Goal: Task Accomplishment & Management: Manage account settings

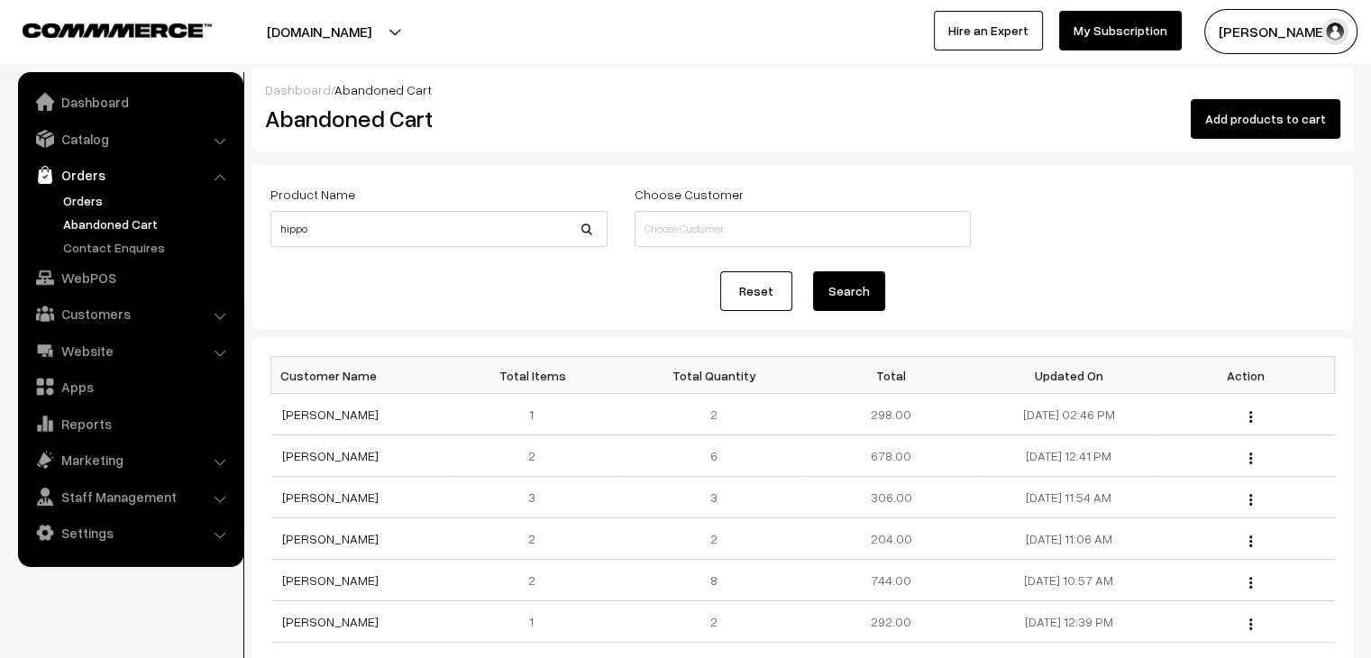
click at [101, 203] on link "Orders" at bounding box center [148, 200] width 178 height 19
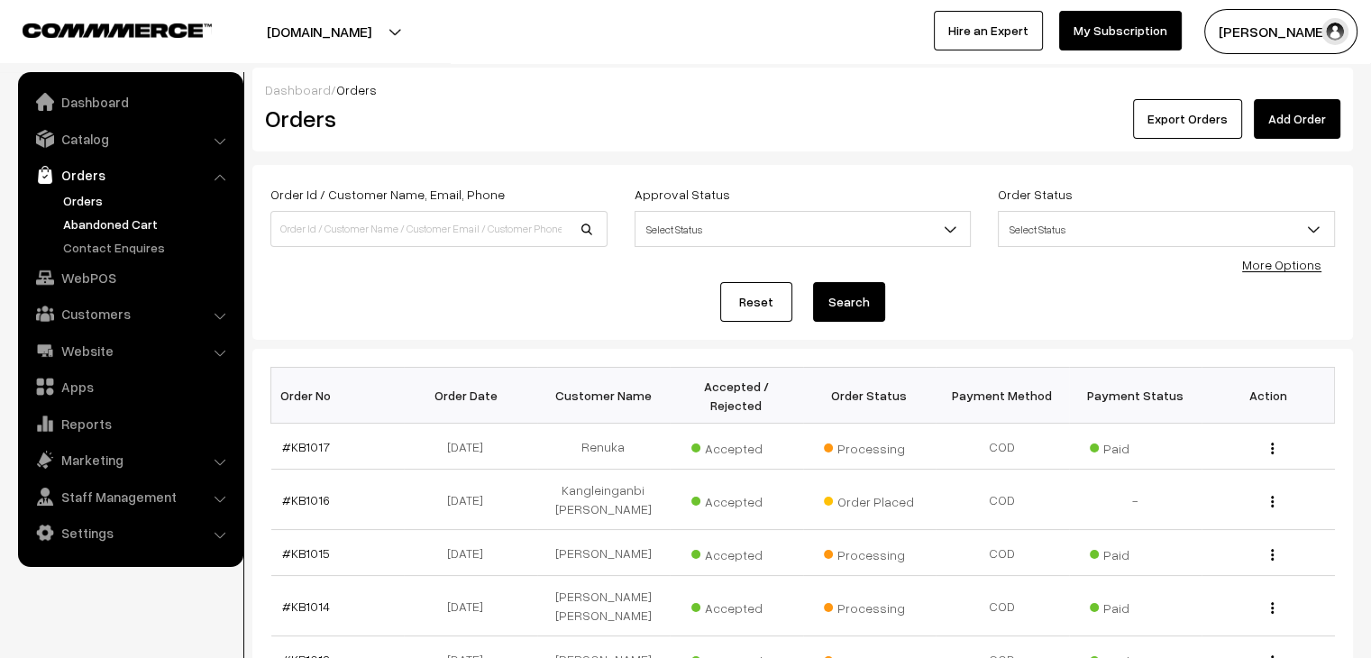
click at [148, 225] on link "Abandoned Cart" at bounding box center [148, 223] width 178 height 19
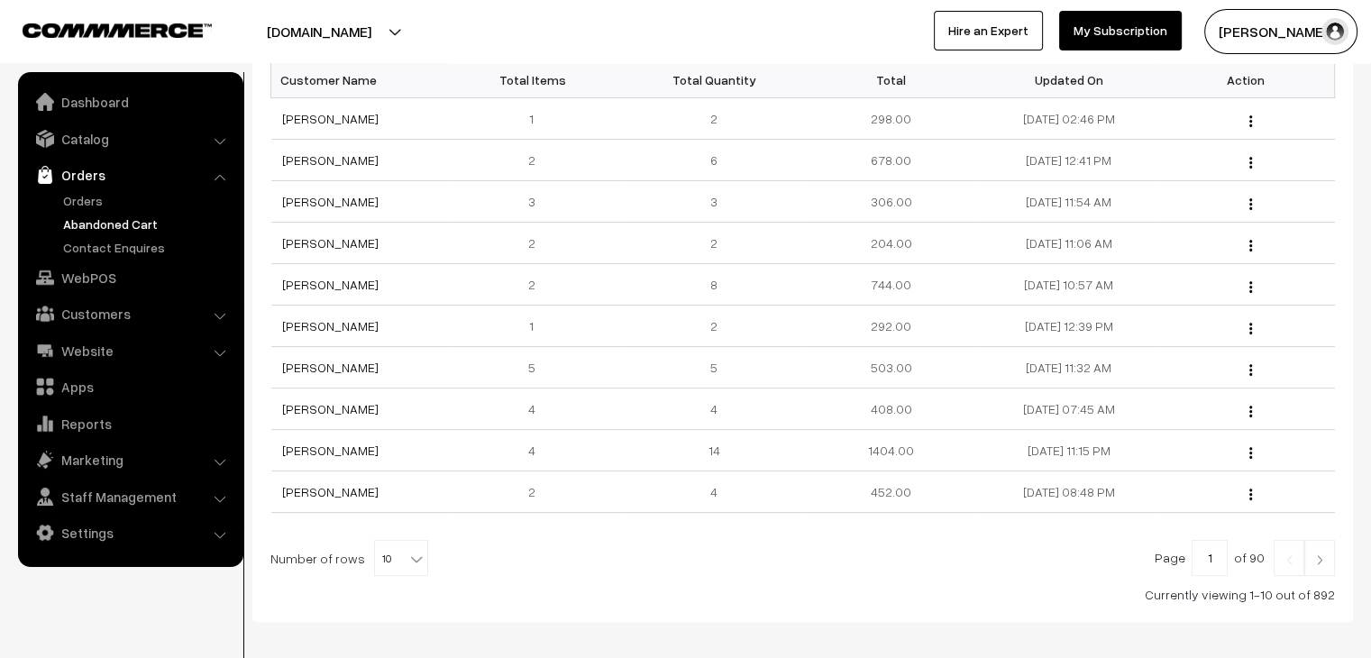
scroll to position [305, 0]
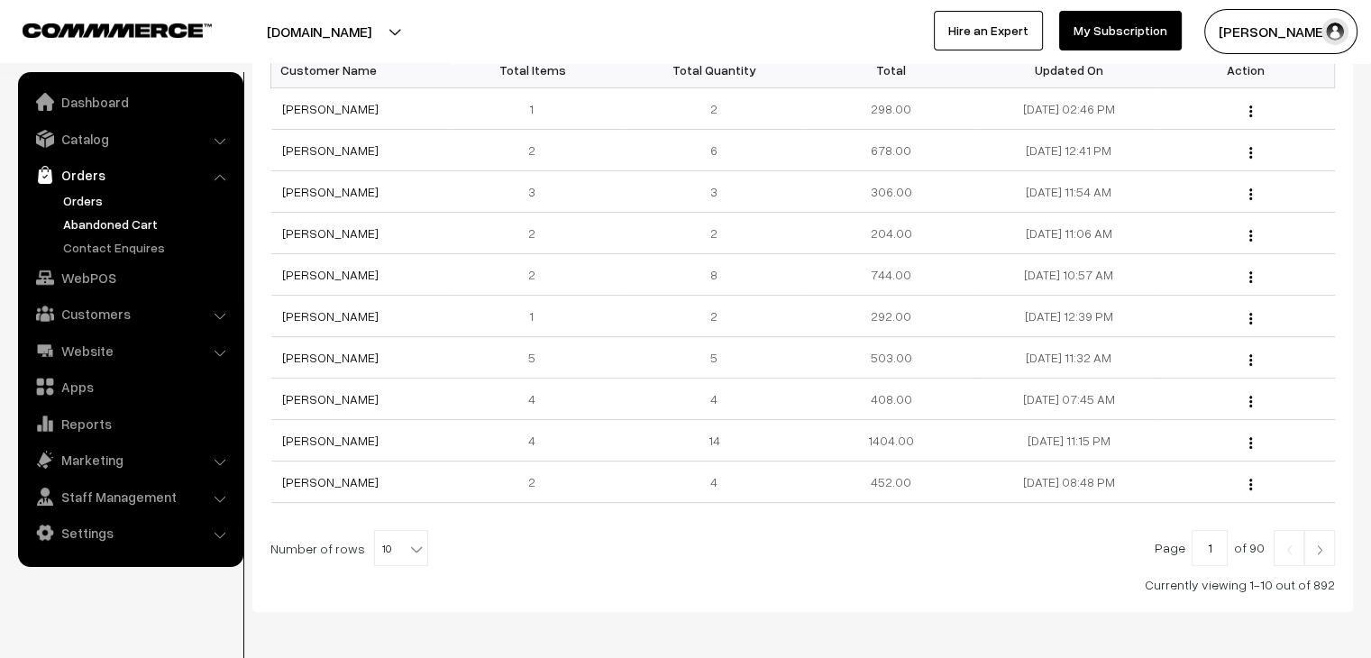
click at [84, 198] on link "Orders" at bounding box center [148, 200] width 178 height 19
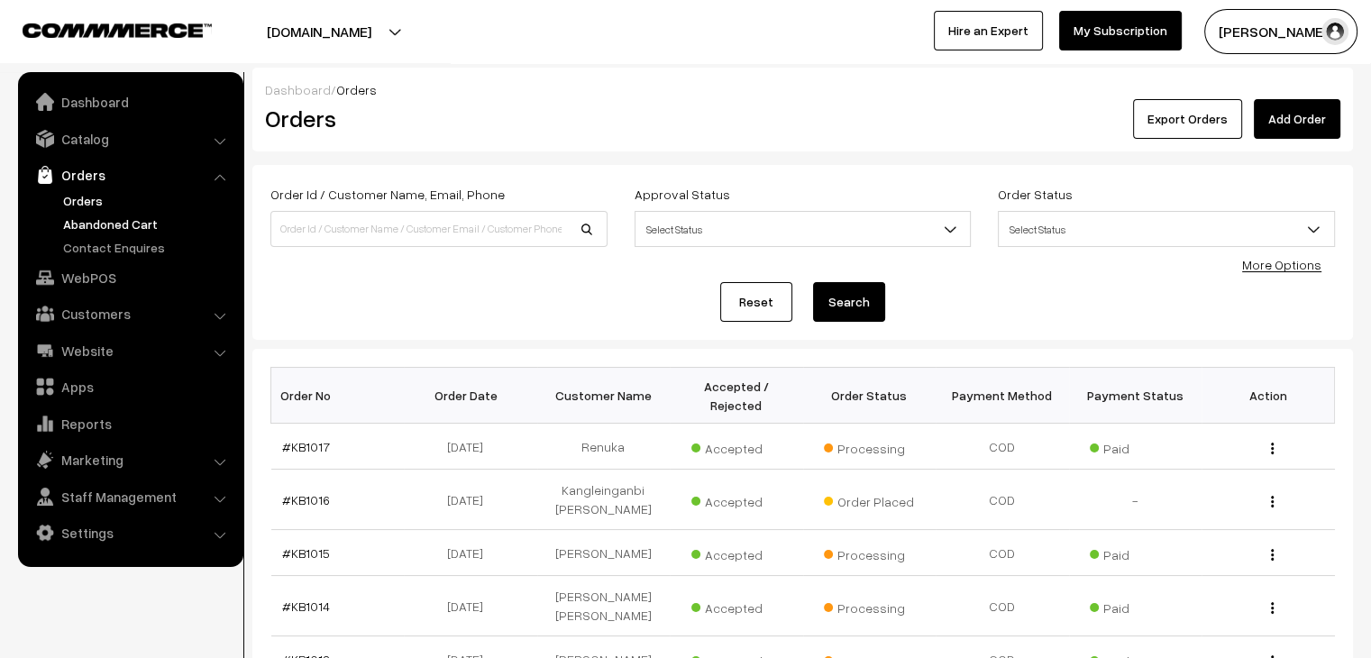
click at [139, 214] on link "Abandoned Cart" at bounding box center [148, 223] width 178 height 19
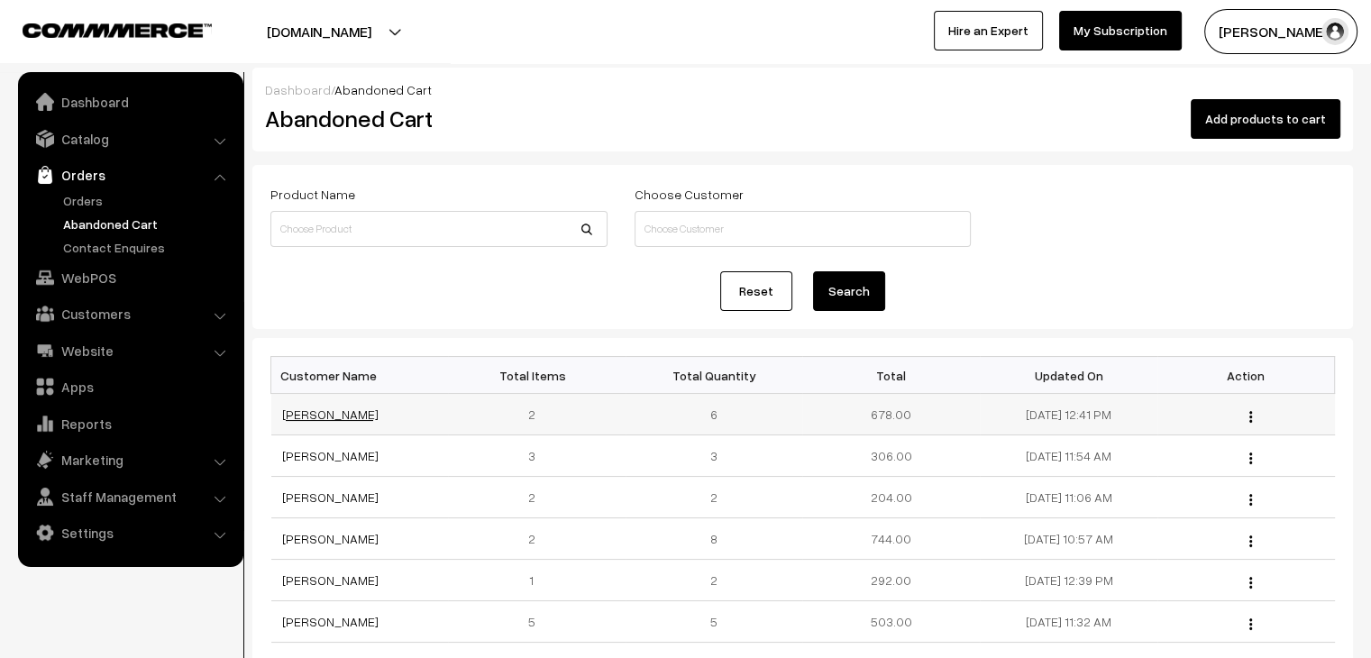
click at [317, 409] on link "[PERSON_NAME]" at bounding box center [330, 413] width 96 height 15
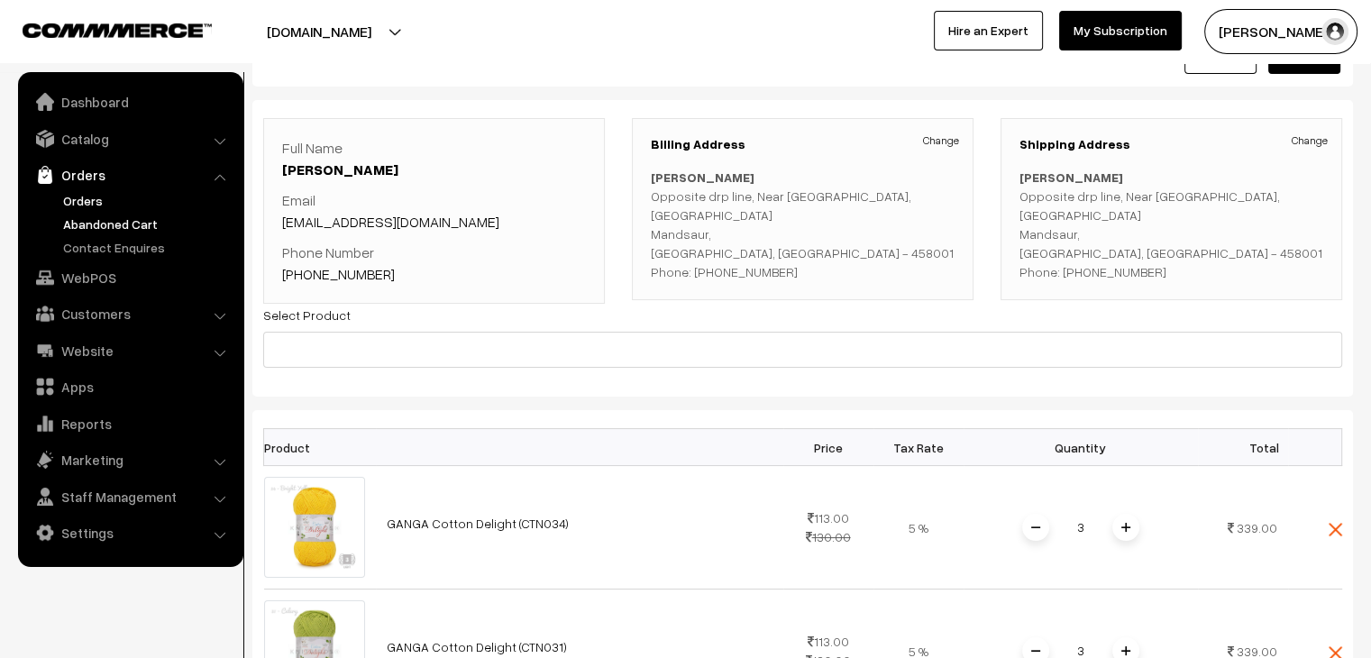
scroll to position [56, 0]
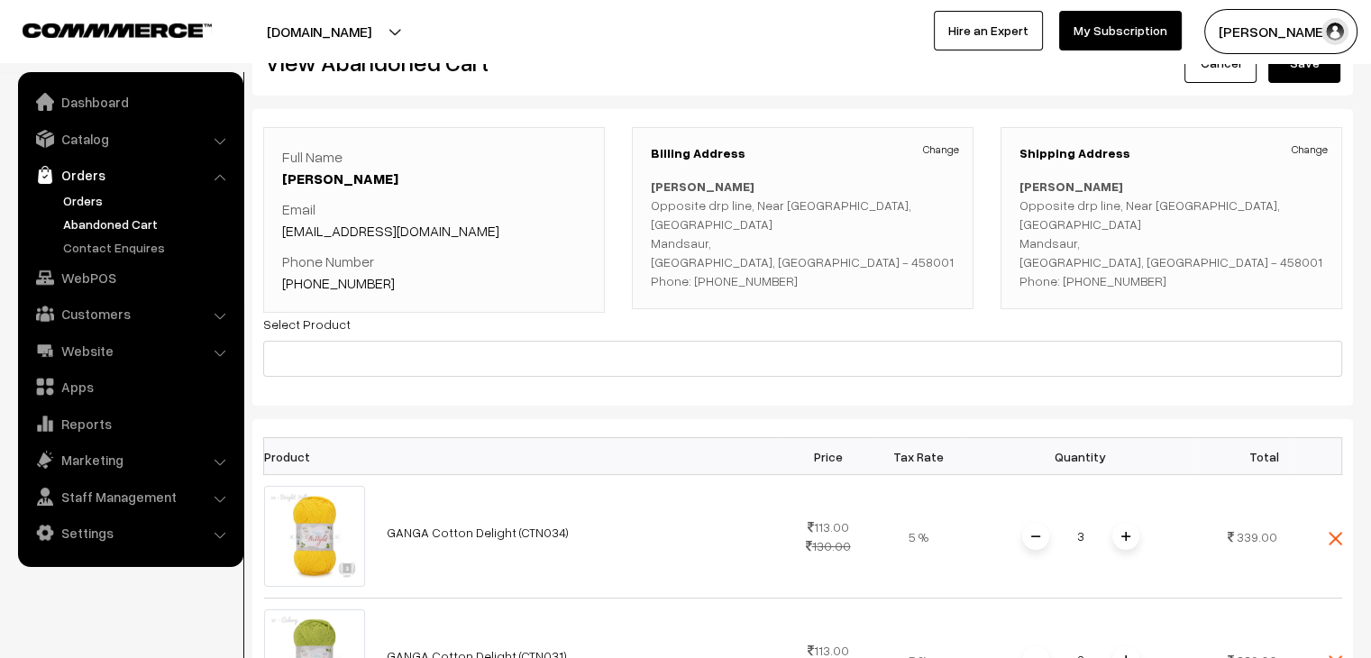
click at [96, 195] on link "Orders" at bounding box center [148, 200] width 178 height 19
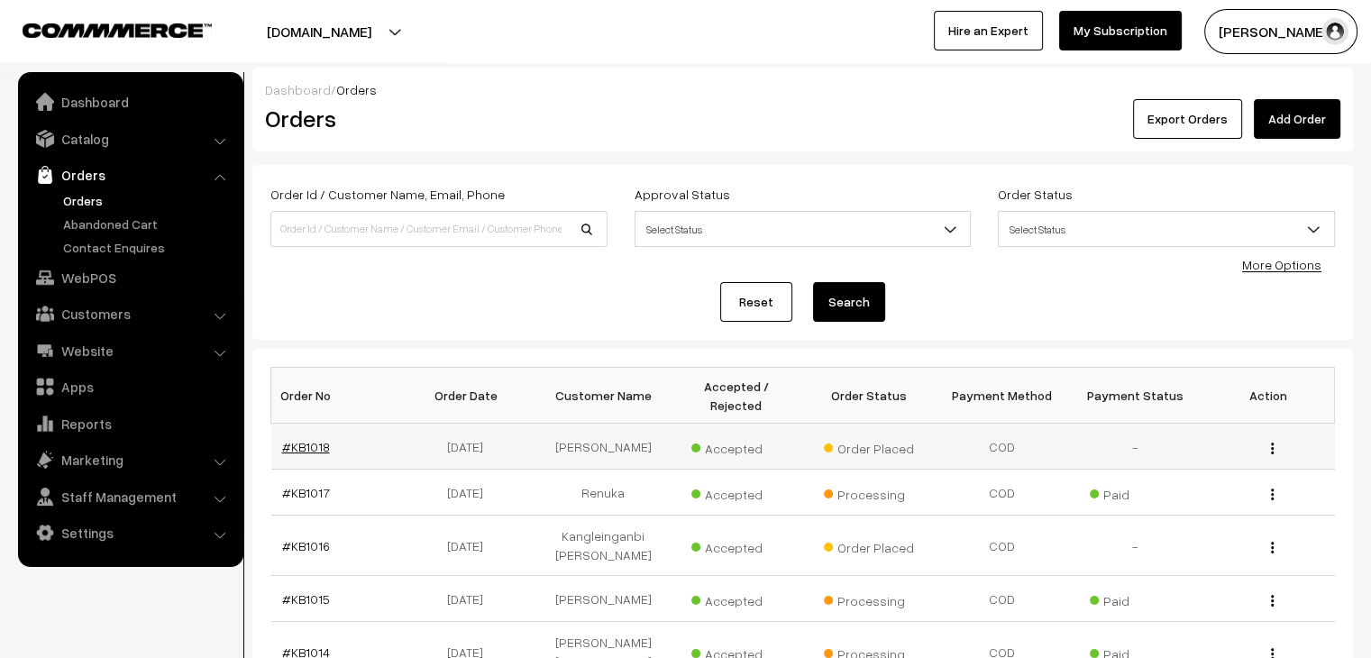
click at [309, 439] on link "#KB1018" at bounding box center [306, 446] width 48 height 15
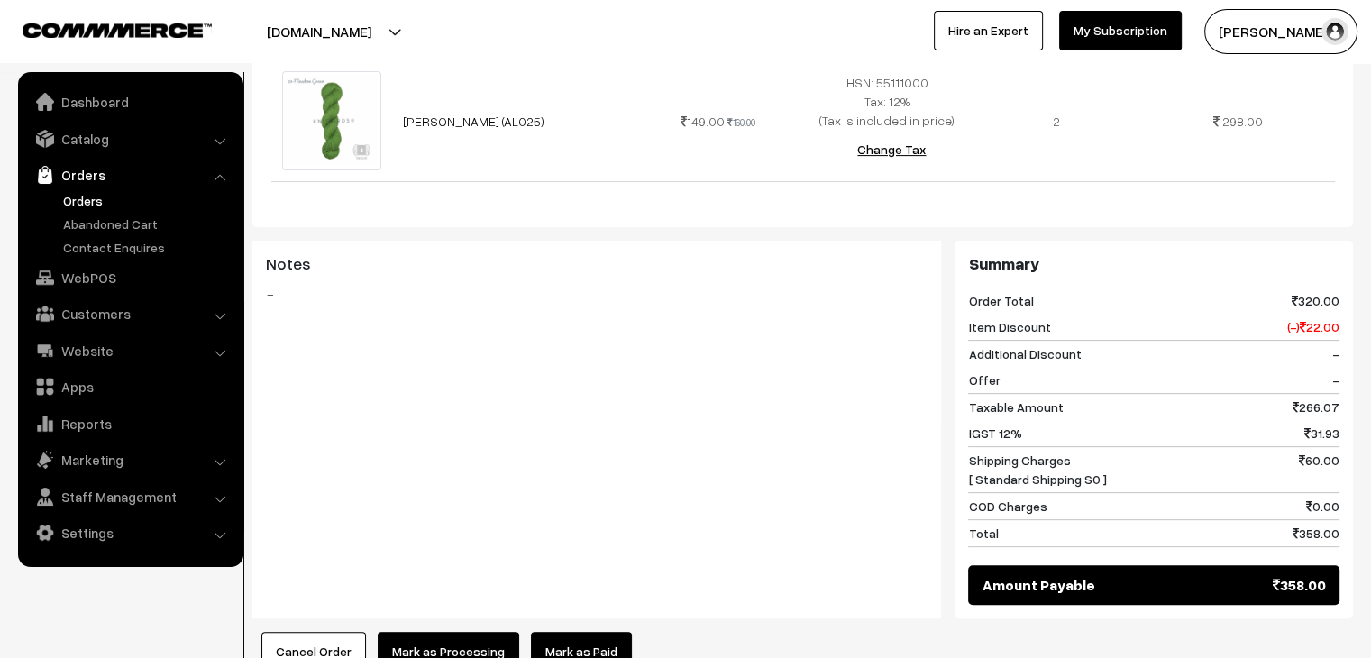
scroll to position [784, 0]
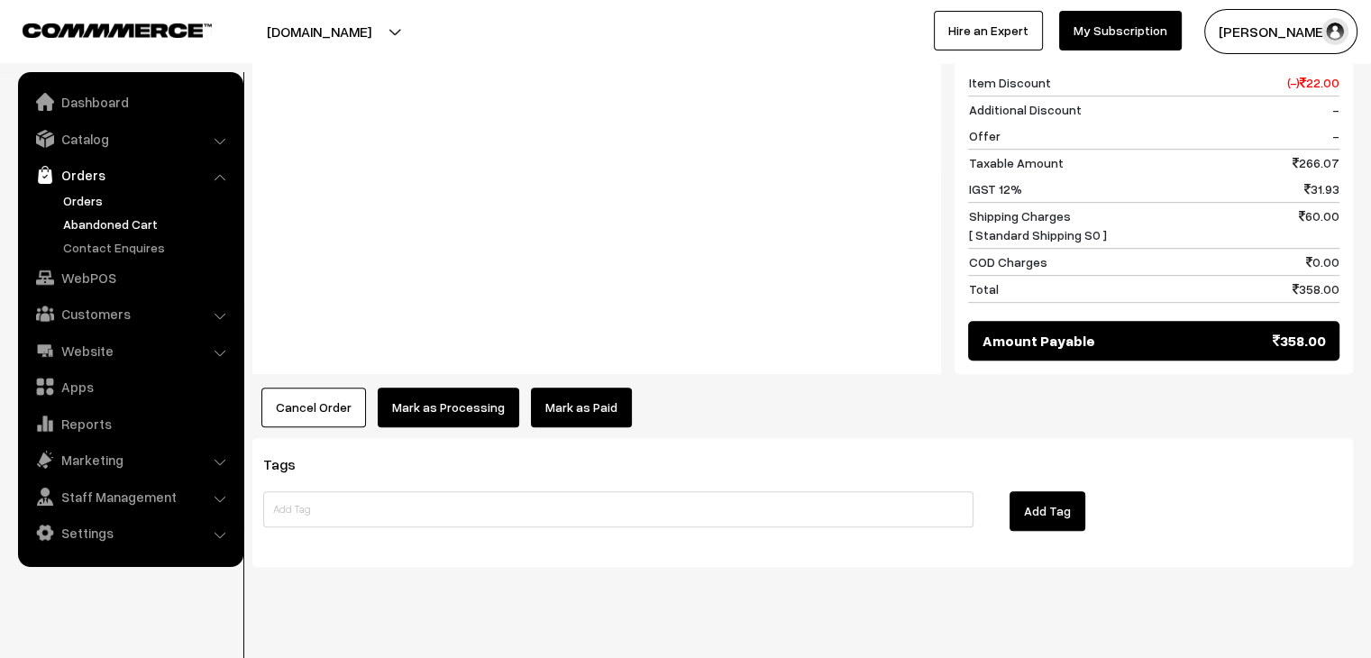
click at [134, 222] on link "Abandoned Cart" at bounding box center [148, 223] width 178 height 19
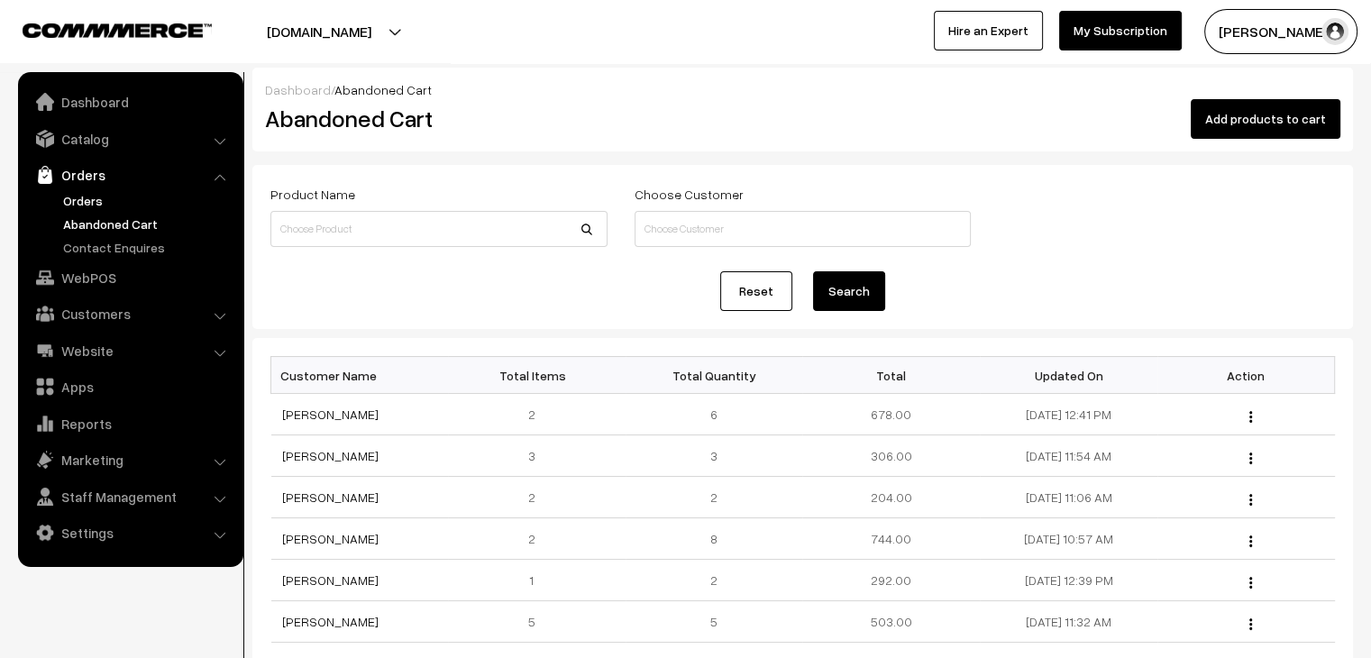
click at [92, 198] on link "Orders" at bounding box center [148, 200] width 178 height 19
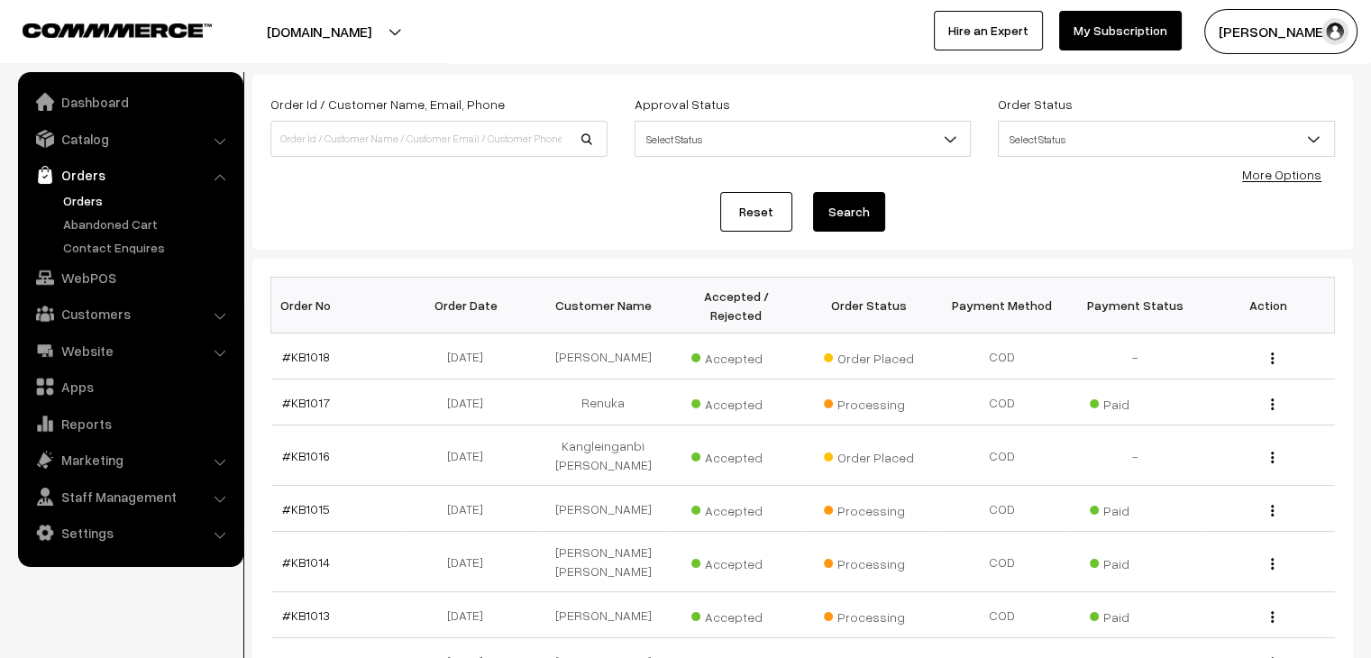
scroll to position [87, 0]
click at [62, 231] on link "Abandoned Cart" at bounding box center [148, 223] width 178 height 19
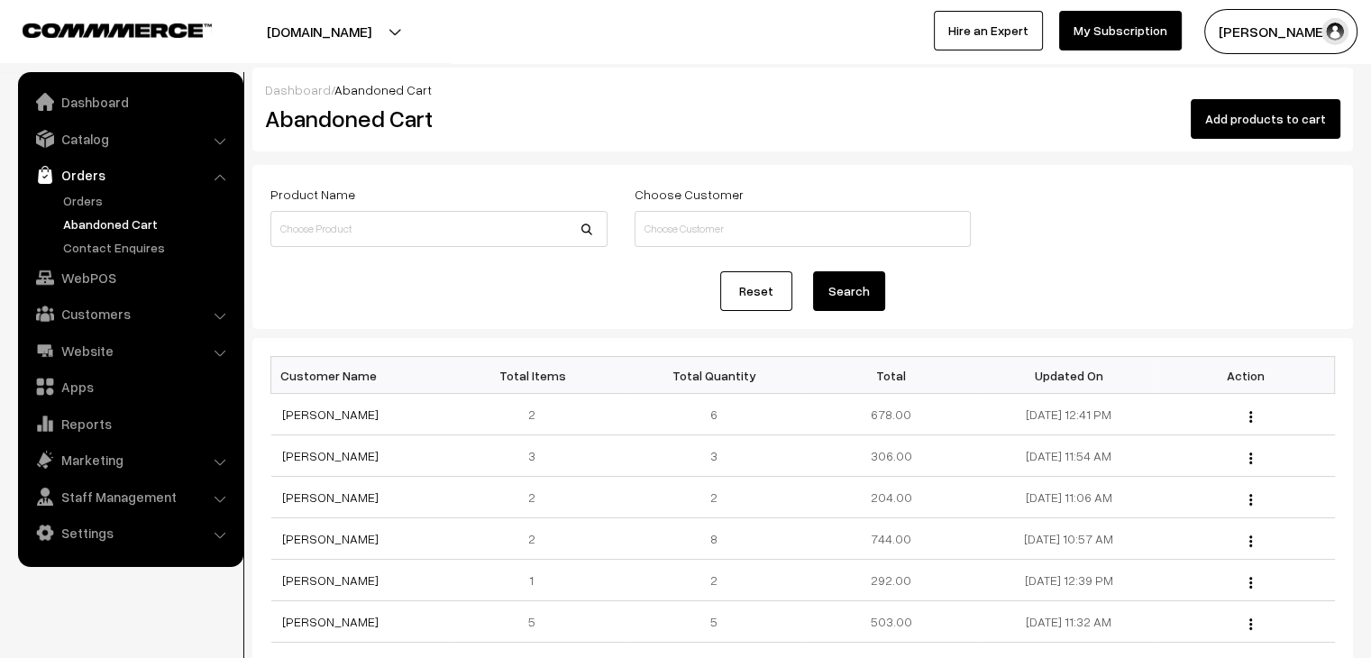
click at [315, 413] on link "[PERSON_NAME]" at bounding box center [330, 413] width 96 height 15
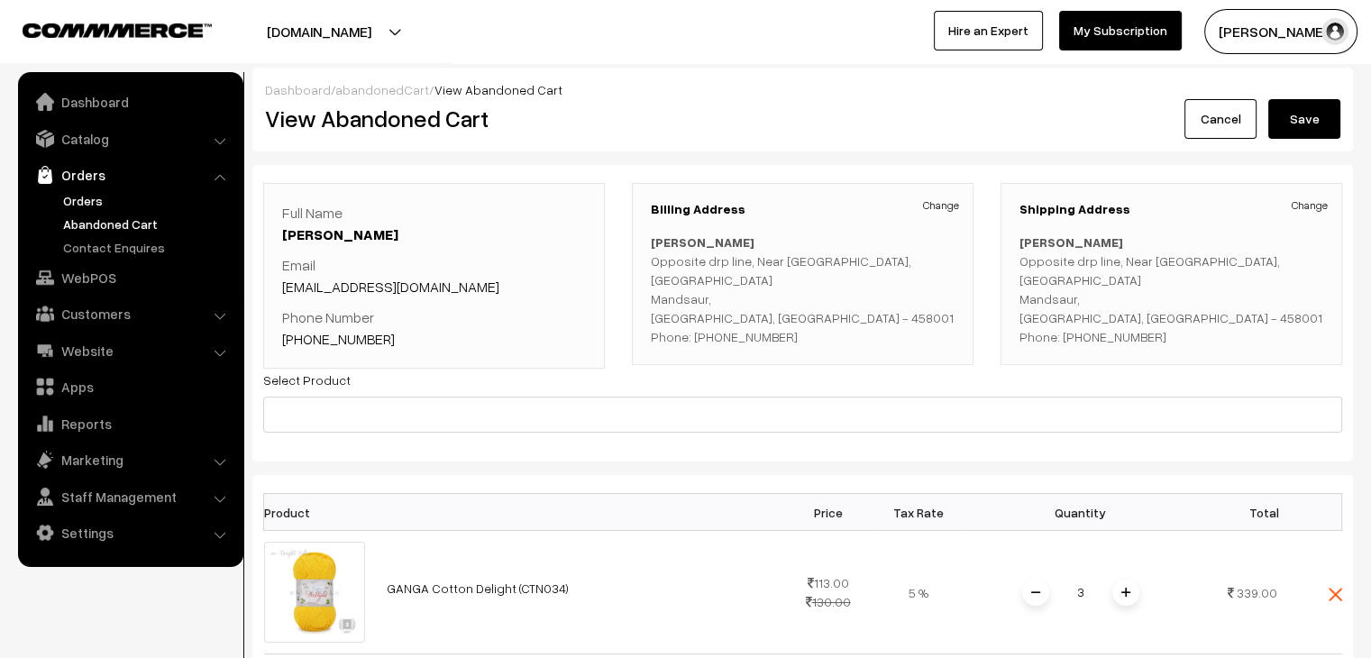
click at [88, 207] on link "Orders" at bounding box center [148, 200] width 178 height 19
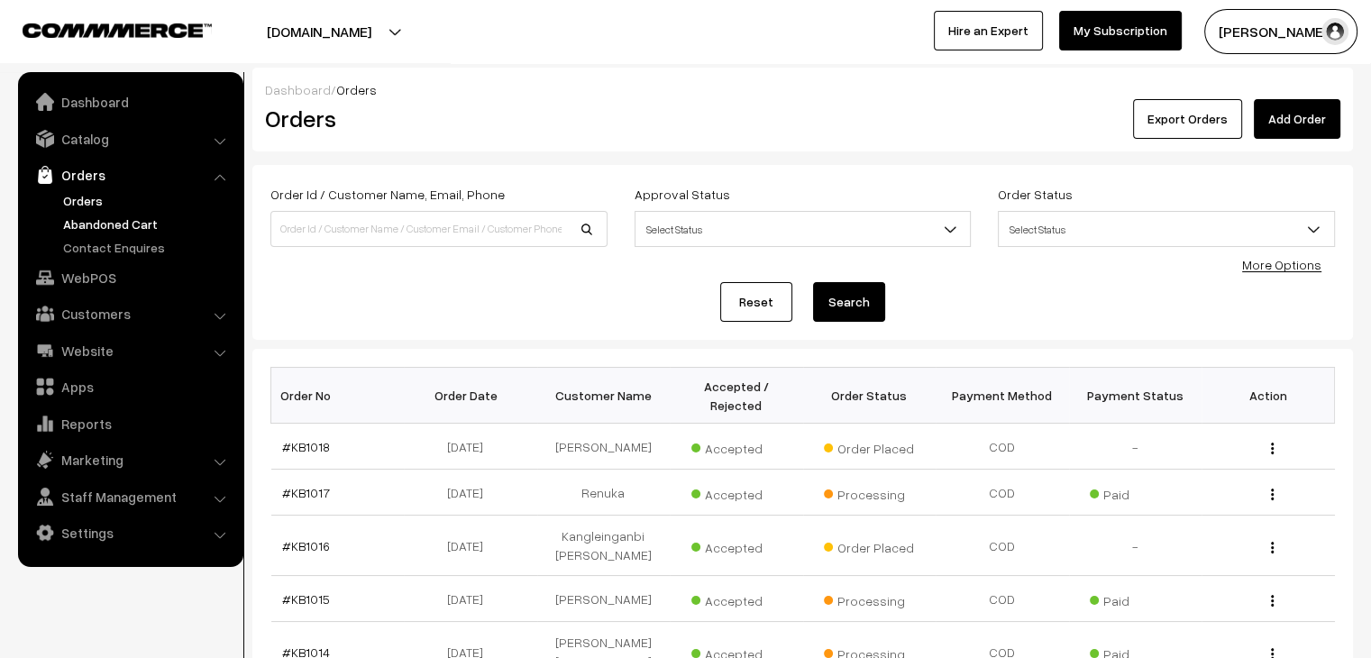
click at [111, 215] on link "Abandoned Cart" at bounding box center [148, 223] width 178 height 19
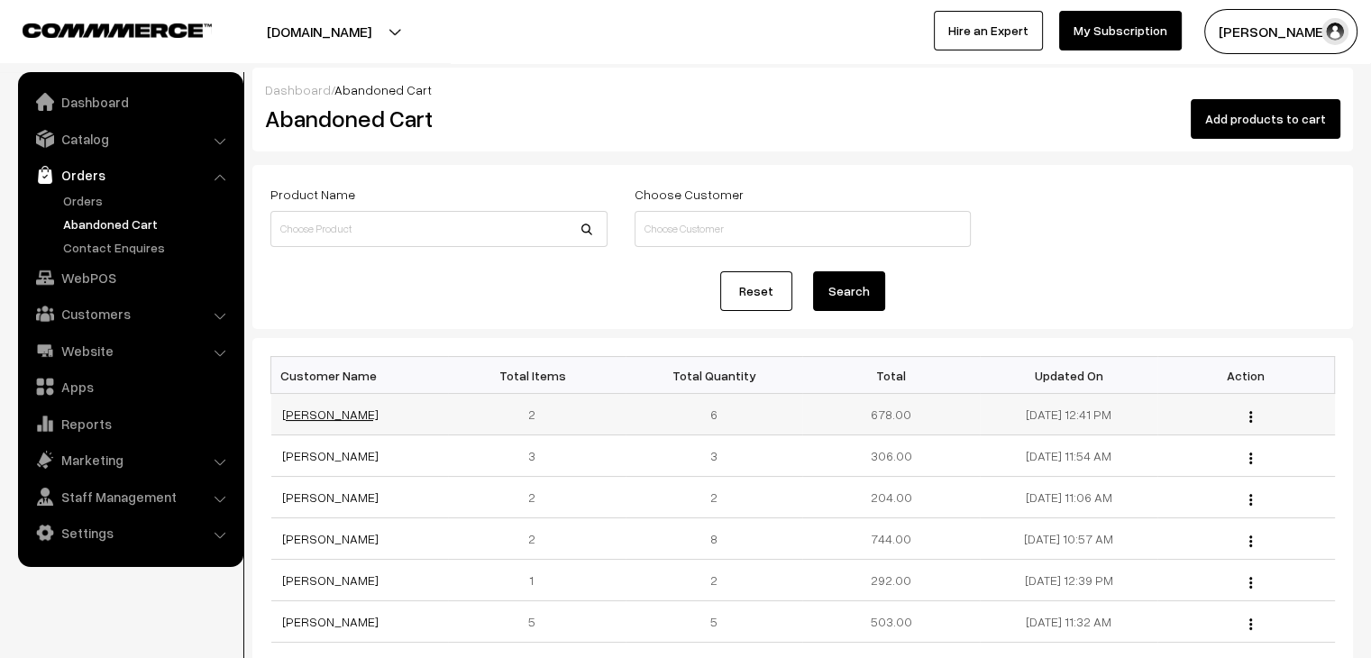
click at [334, 415] on link "[PERSON_NAME]" at bounding box center [330, 413] width 96 height 15
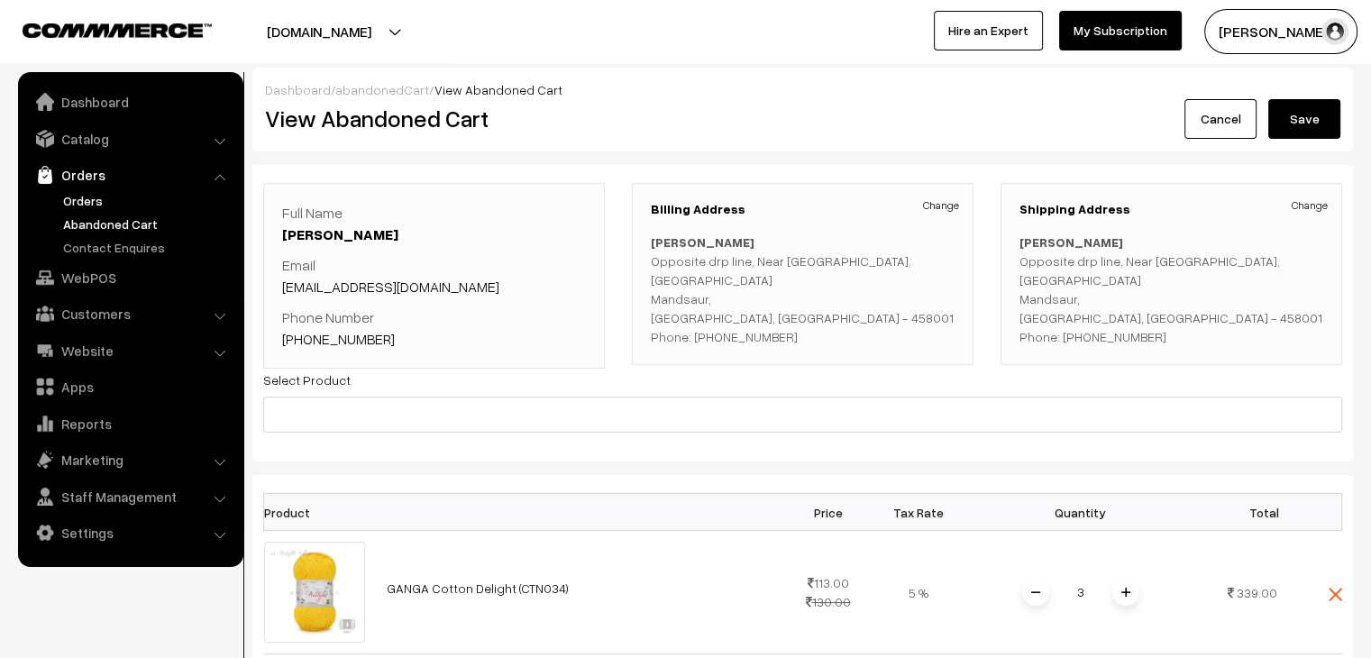
click at [92, 199] on link "Orders" at bounding box center [148, 200] width 178 height 19
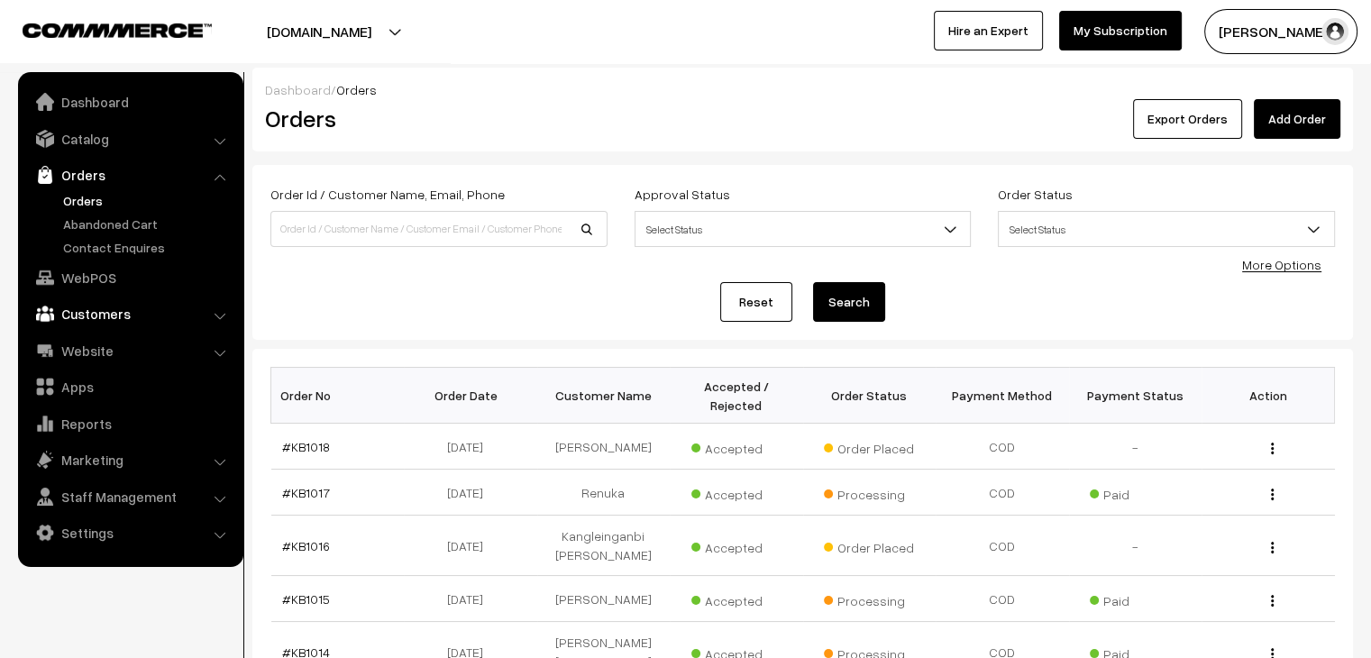
click at [173, 310] on link "Customers" at bounding box center [130, 313] width 214 height 32
click at [113, 279] on link "Customers" at bounding box center [148, 273] width 178 height 19
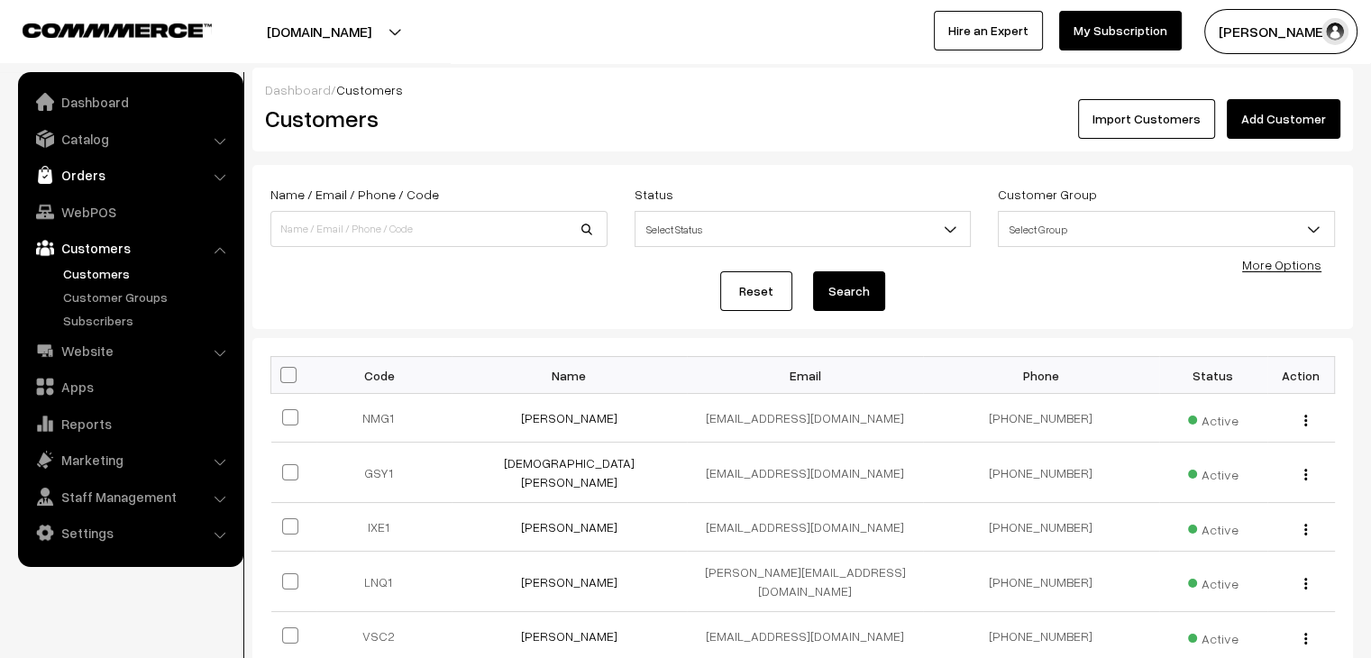
click at [106, 167] on link "Orders" at bounding box center [130, 175] width 214 height 32
click at [109, 222] on link "Abandoned Cart" at bounding box center [148, 223] width 178 height 19
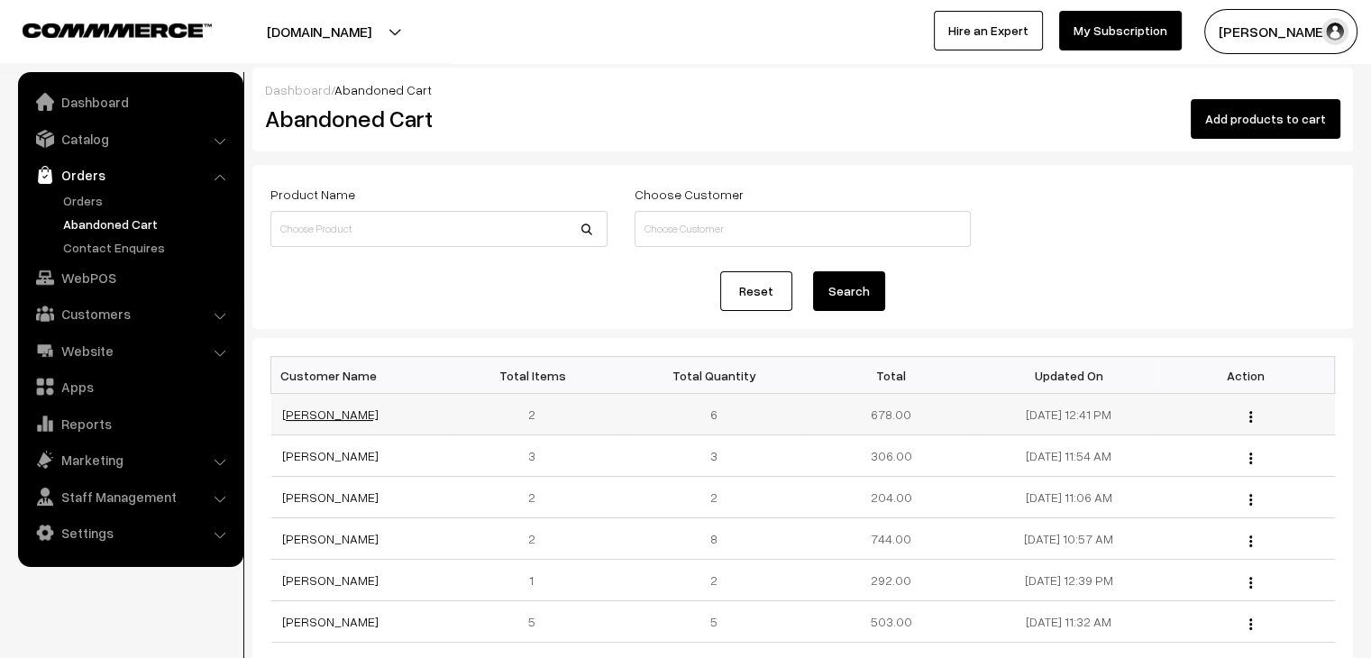
click at [321, 419] on link "[PERSON_NAME]" at bounding box center [330, 413] width 96 height 15
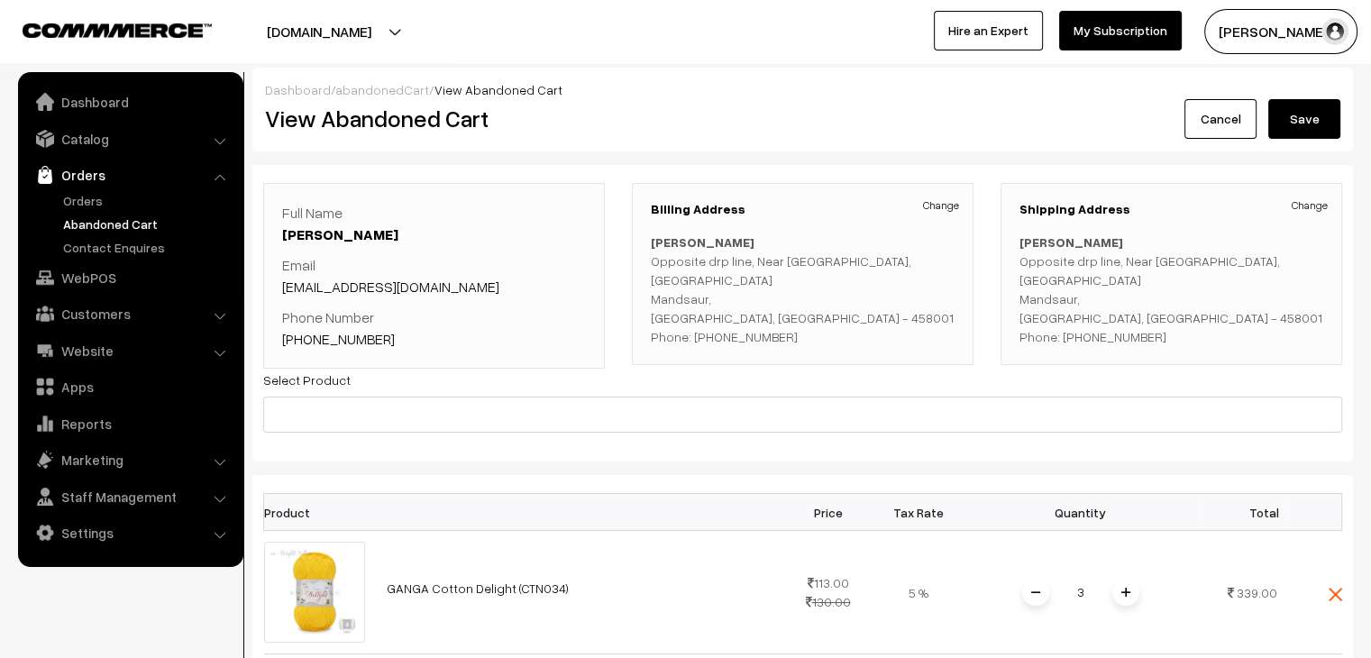
click at [383, 87] on link "abandonedCart" at bounding box center [382, 89] width 94 height 15
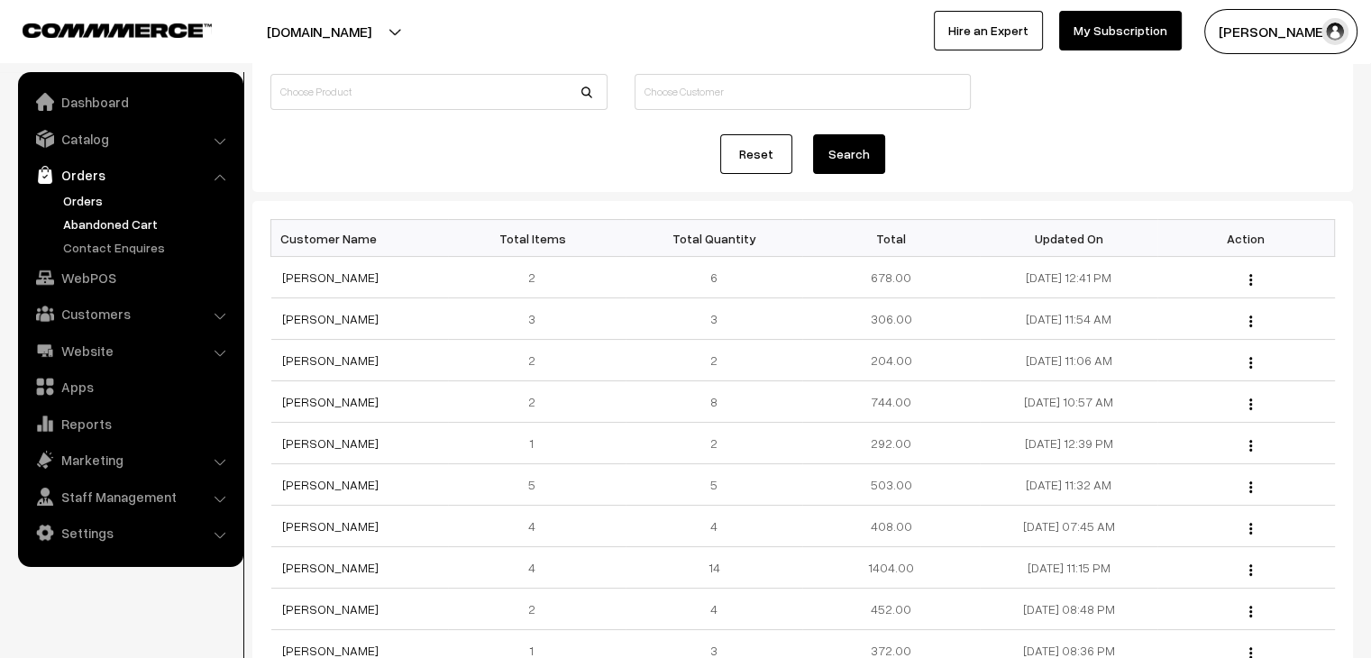
click at [95, 202] on link "Orders" at bounding box center [148, 200] width 178 height 19
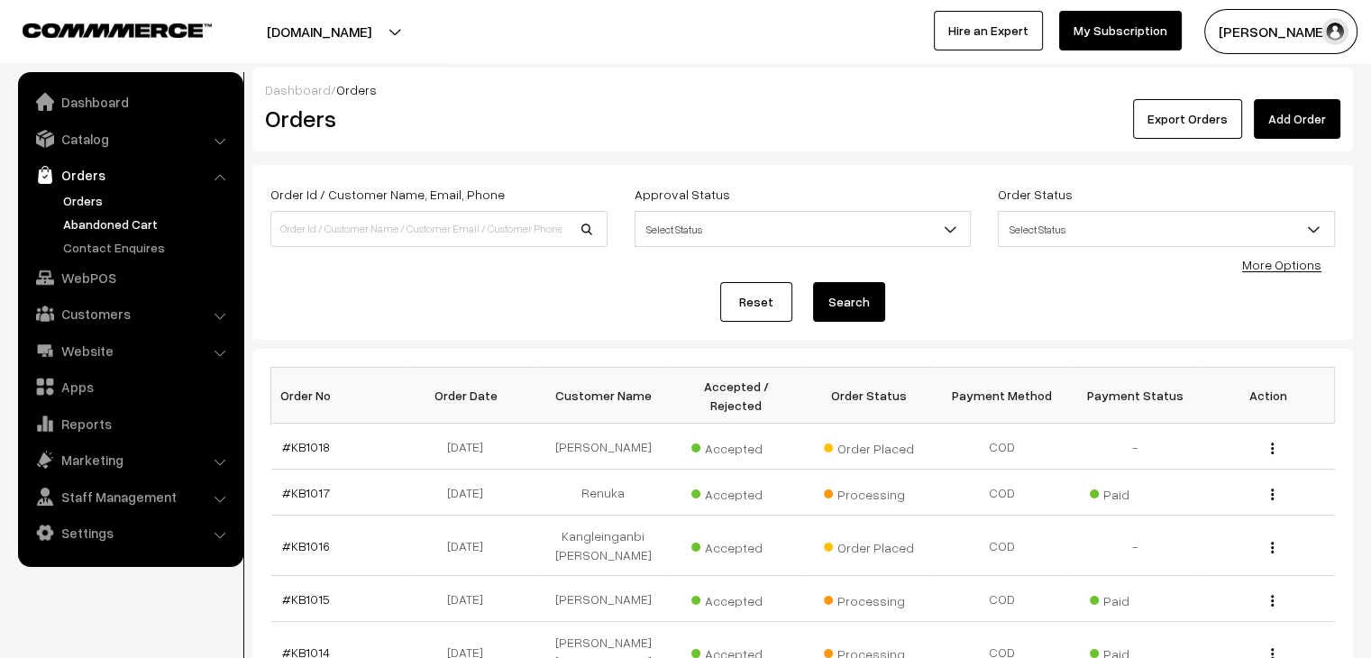
click at [166, 231] on link "Abandoned Cart" at bounding box center [148, 223] width 178 height 19
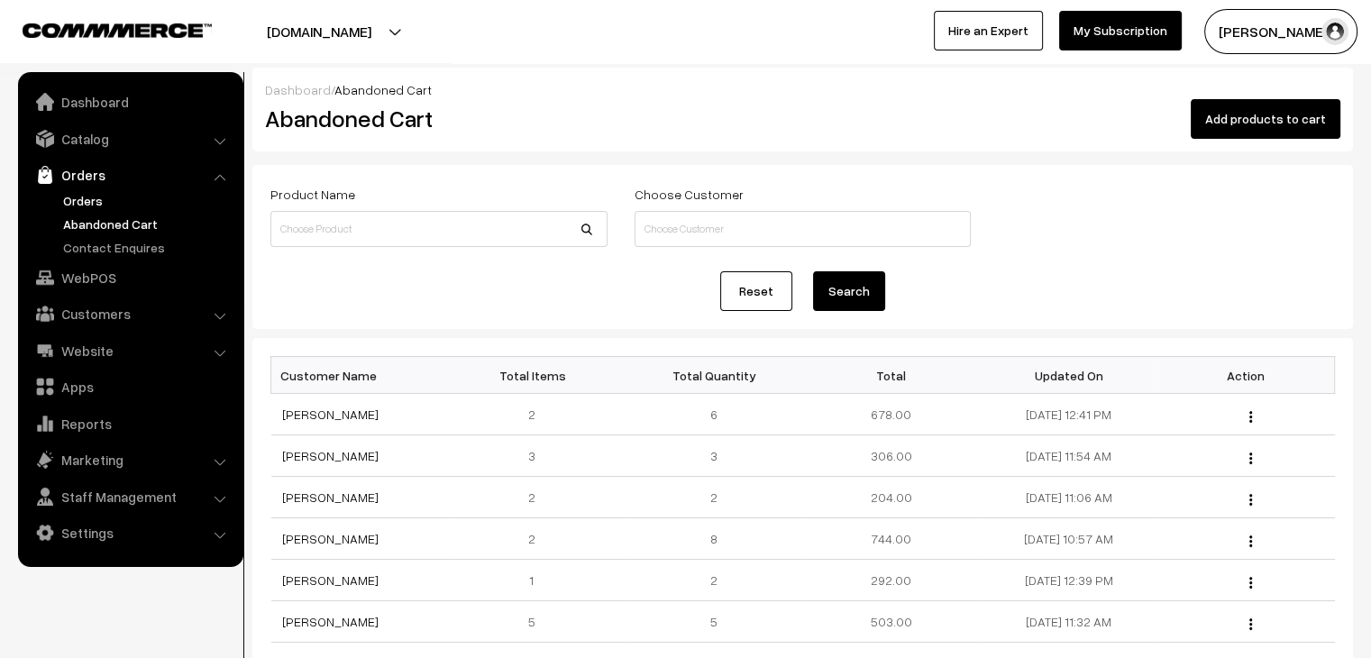
click at [105, 196] on link "Orders" at bounding box center [148, 200] width 178 height 19
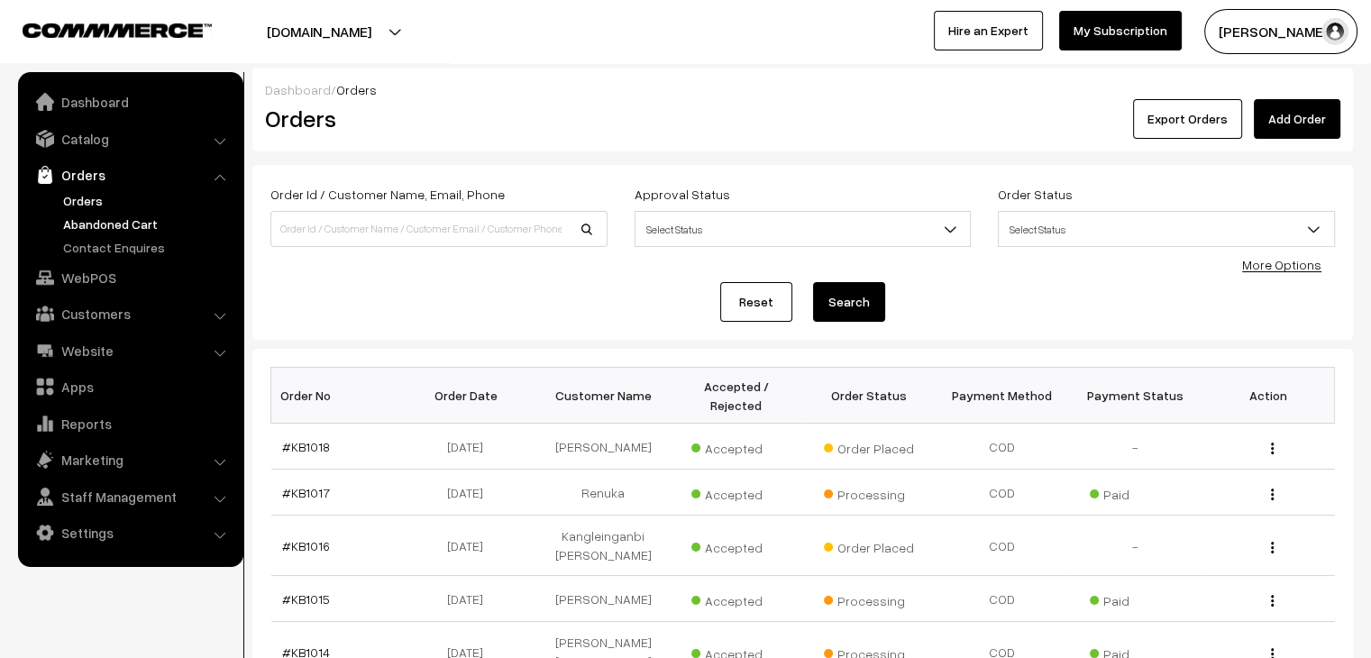
click at [148, 227] on link "Abandoned Cart" at bounding box center [148, 223] width 178 height 19
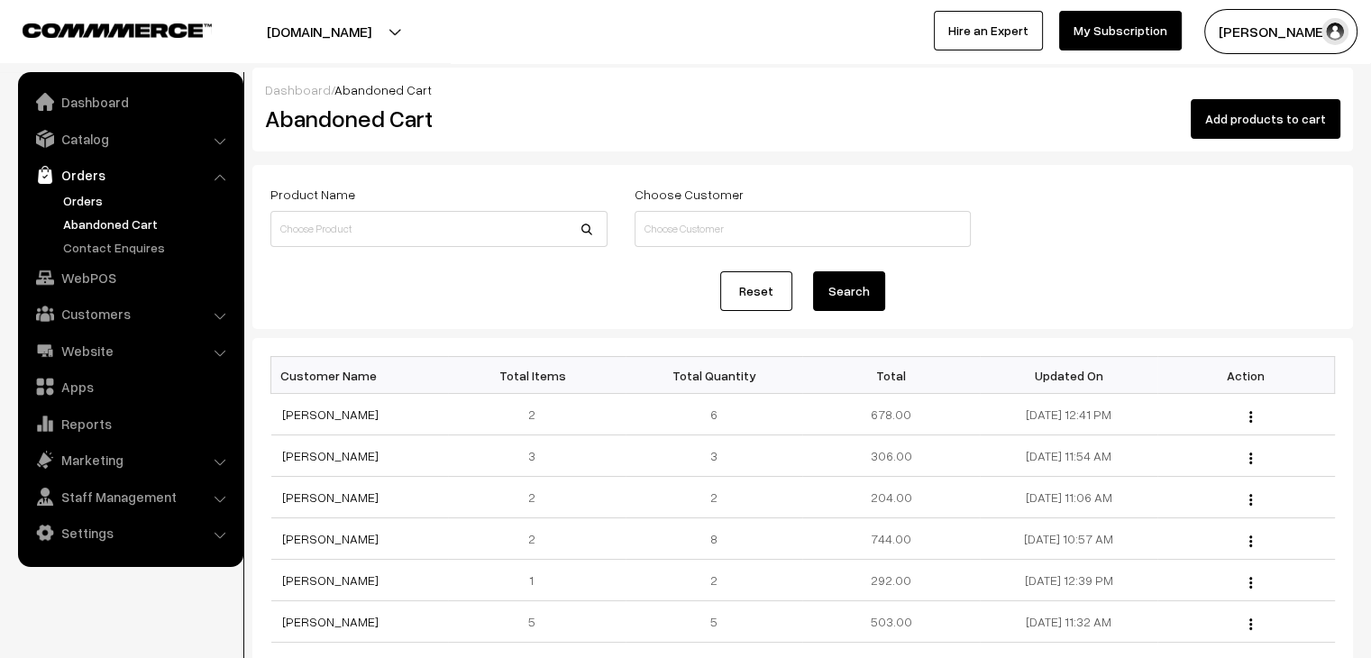
click at [74, 203] on link "Orders" at bounding box center [148, 200] width 178 height 19
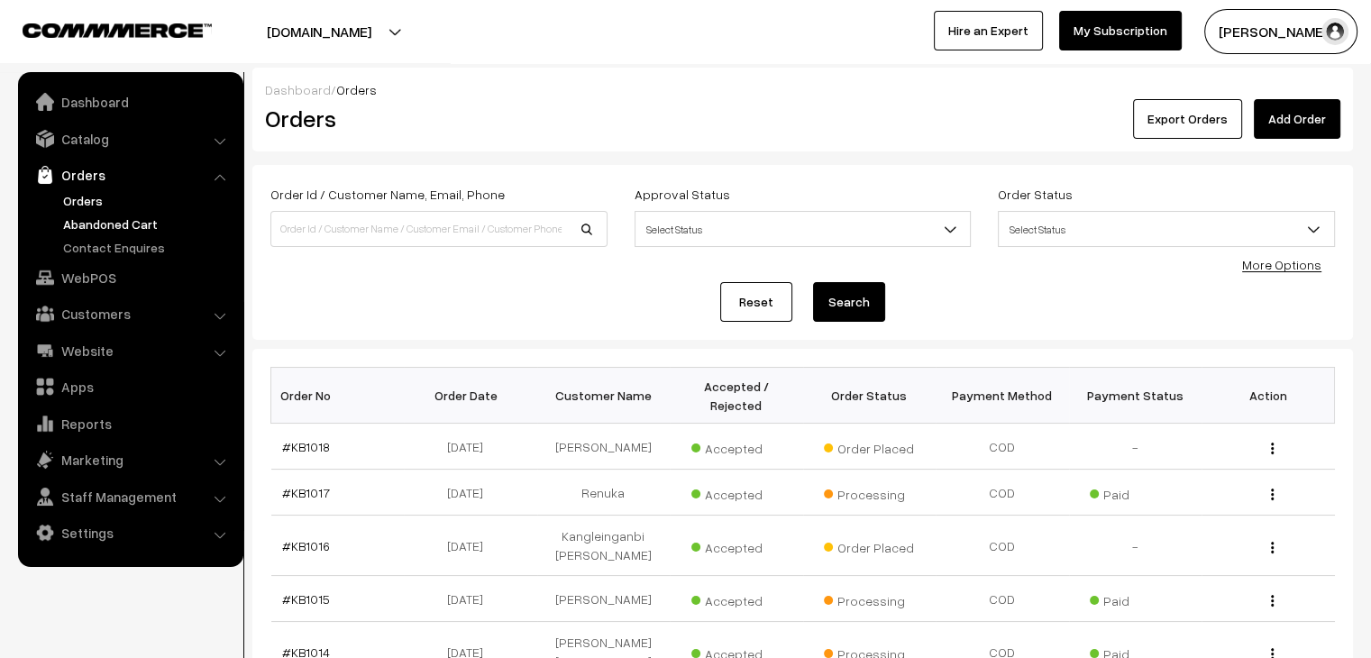
click at [108, 221] on link "Abandoned Cart" at bounding box center [148, 223] width 178 height 19
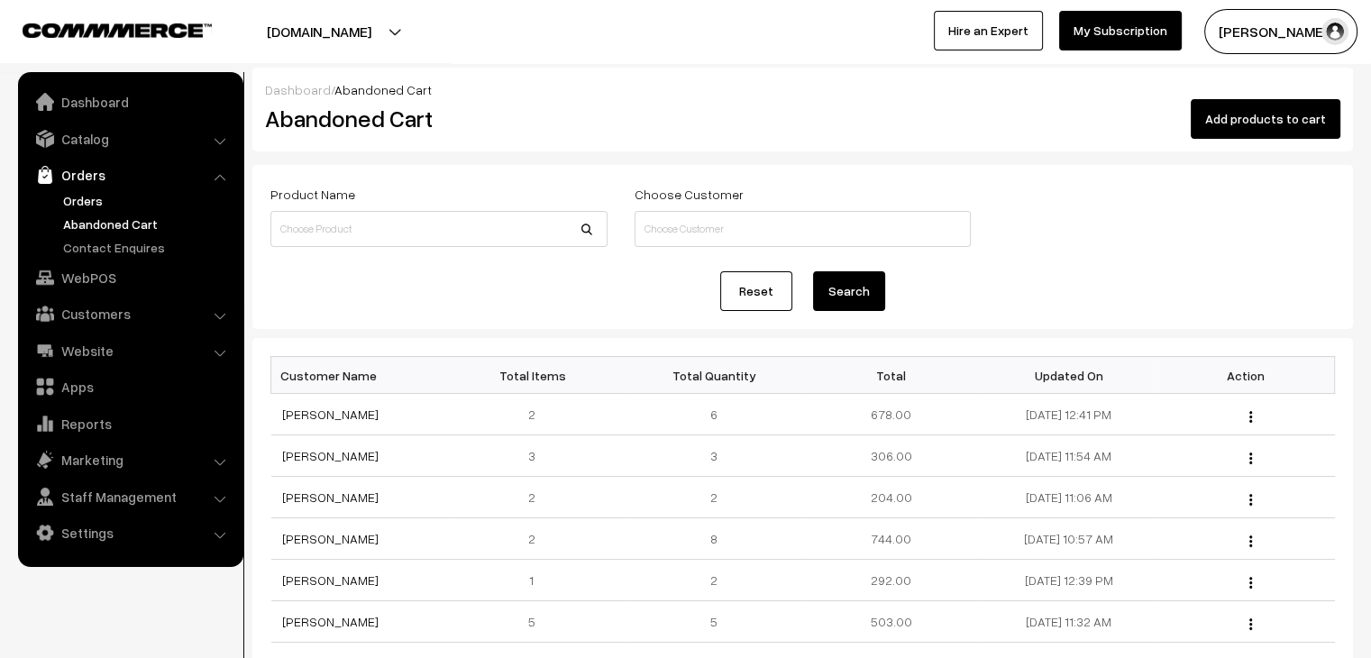
click at [79, 205] on link "Orders" at bounding box center [148, 200] width 178 height 19
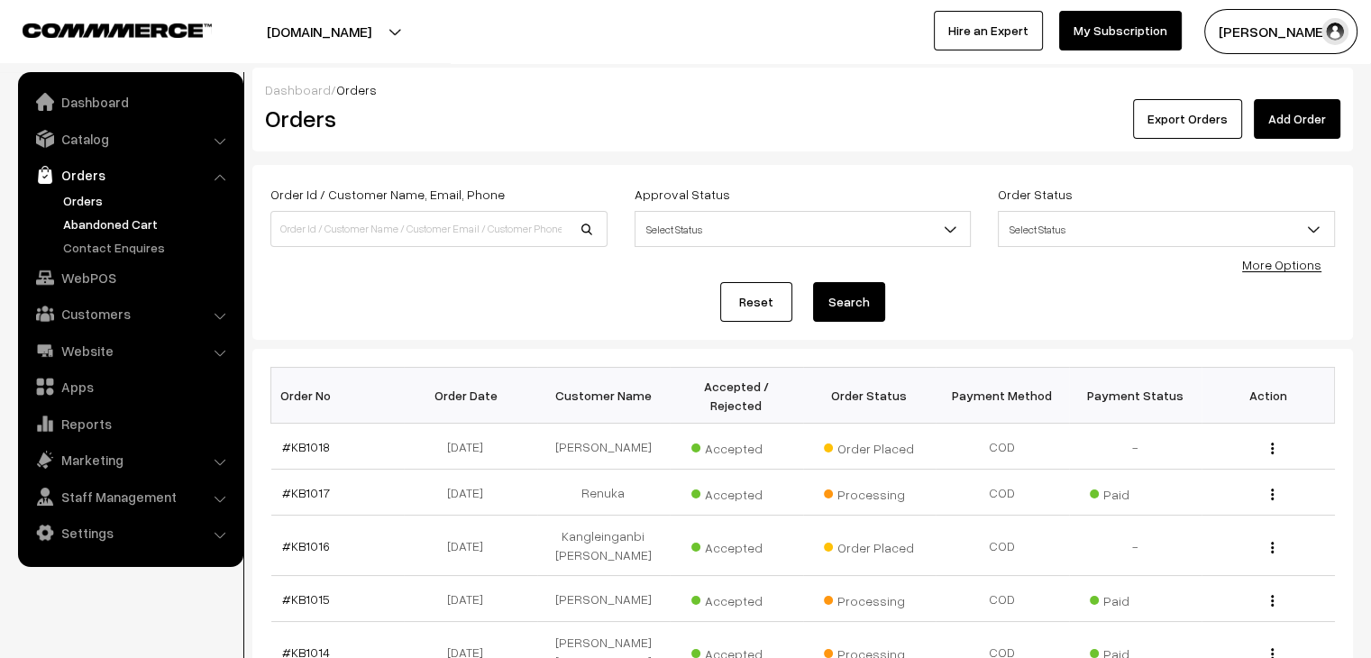
click at [110, 222] on link "Abandoned Cart" at bounding box center [148, 223] width 178 height 19
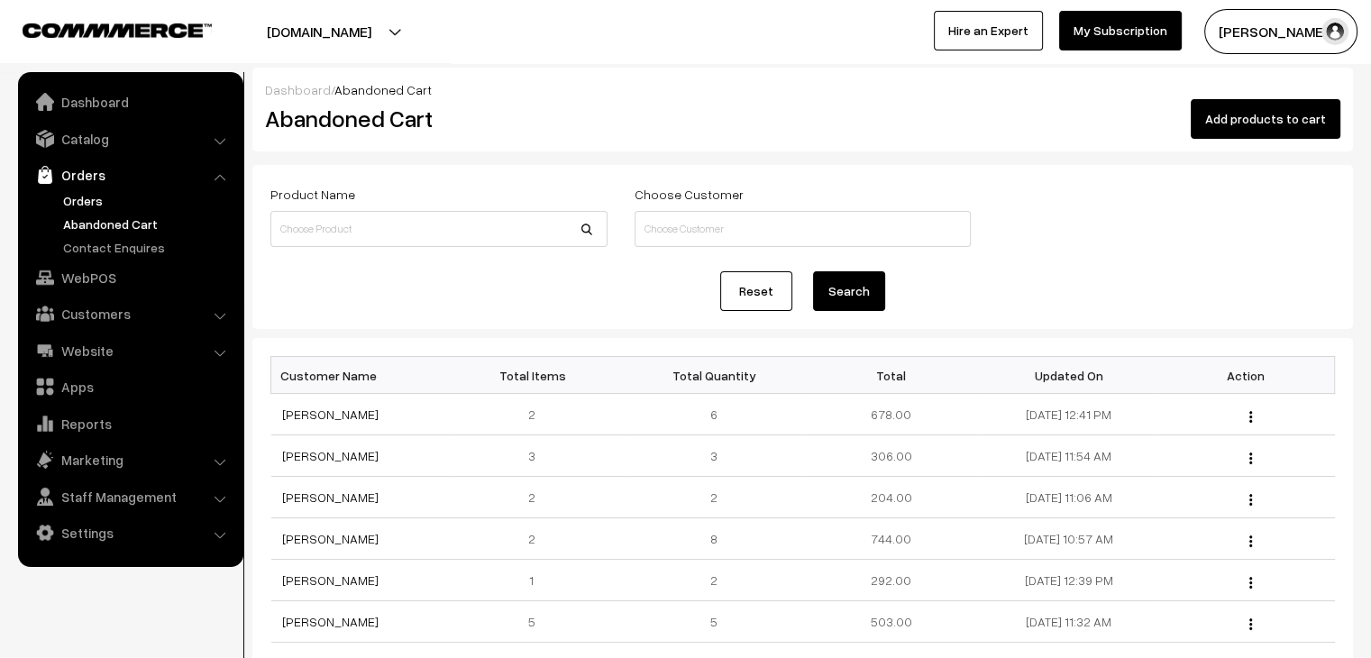
click at [67, 196] on link "Orders" at bounding box center [148, 200] width 178 height 19
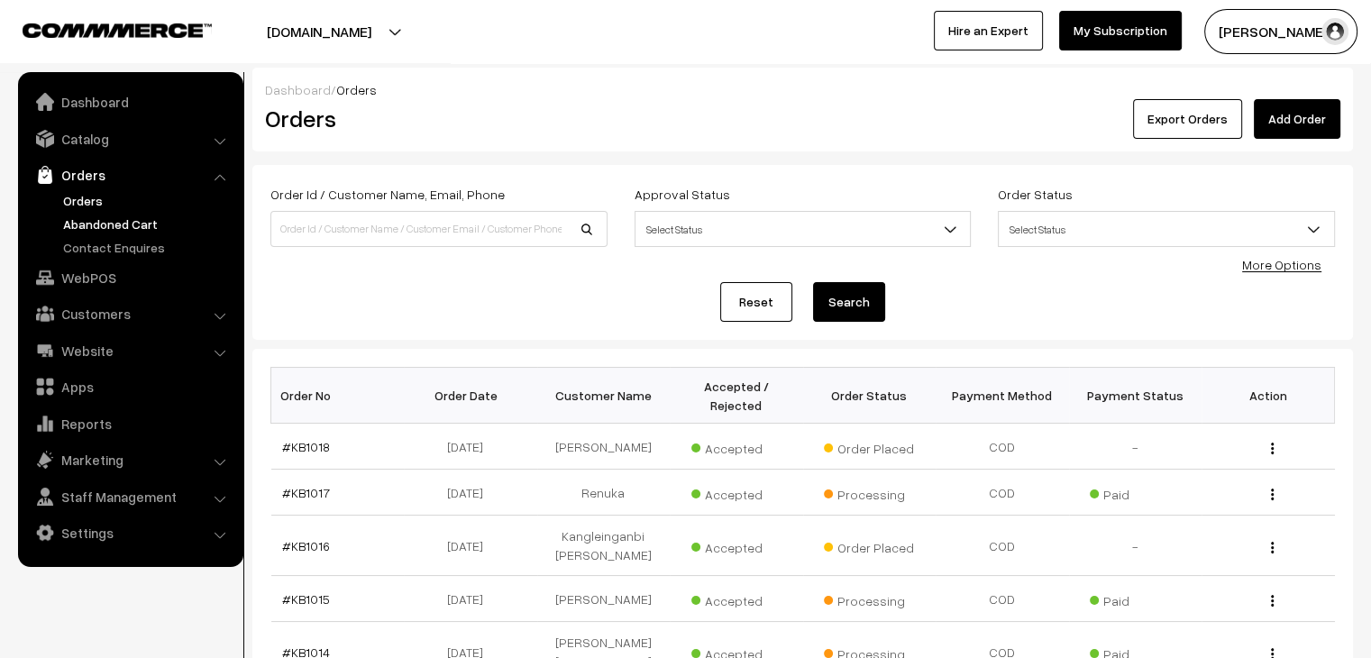
click at [141, 232] on link "Abandoned Cart" at bounding box center [148, 223] width 178 height 19
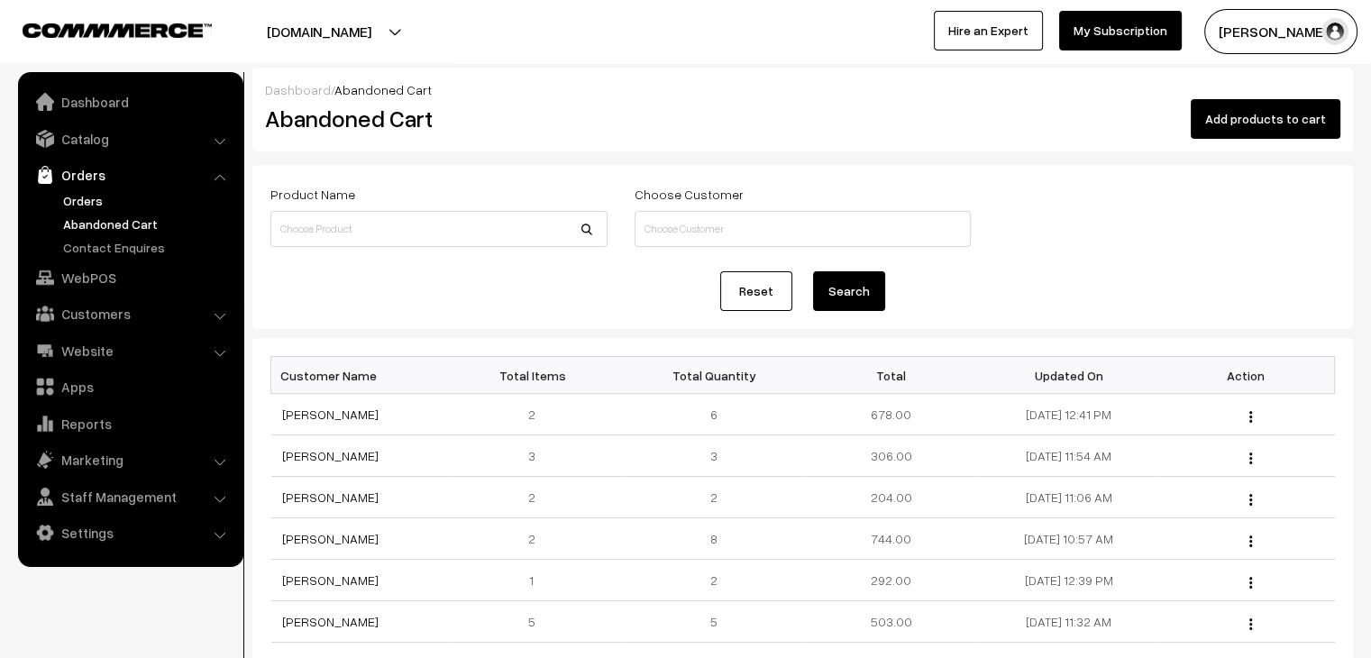
click at [86, 209] on link "Orders" at bounding box center [148, 200] width 178 height 19
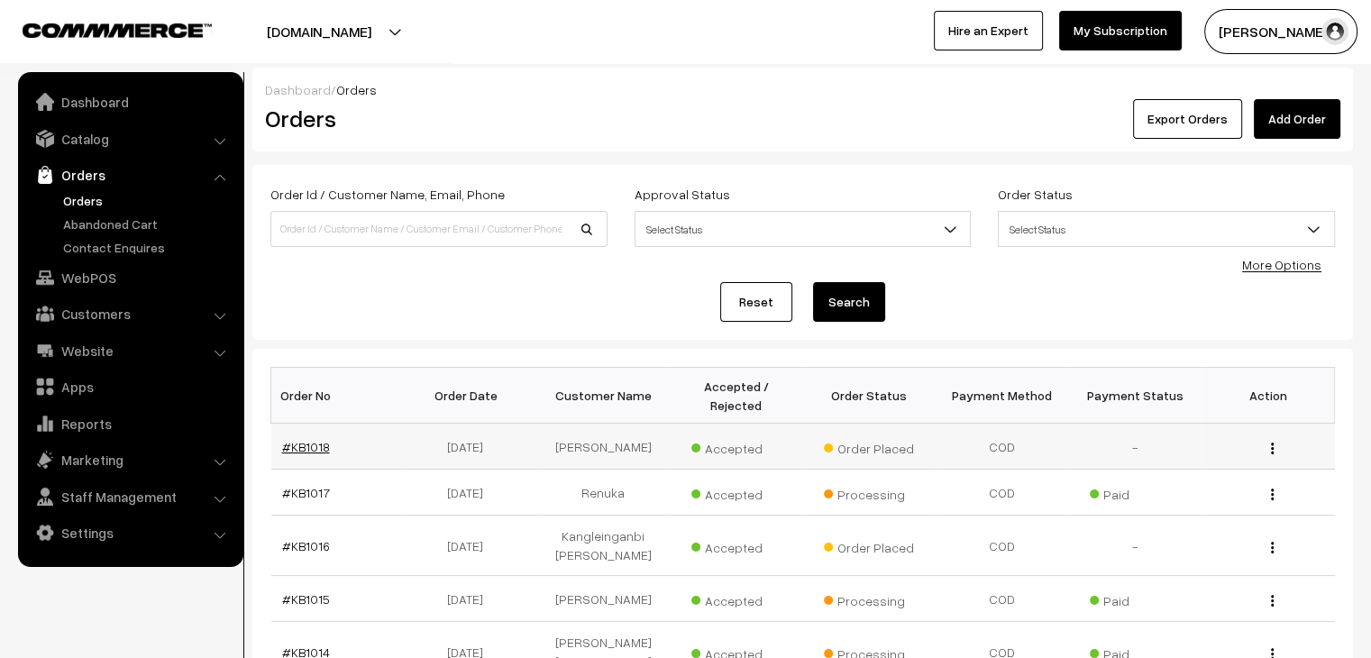
click at [304, 439] on link "#KB1018" at bounding box center [306, 446] width 48 height 15
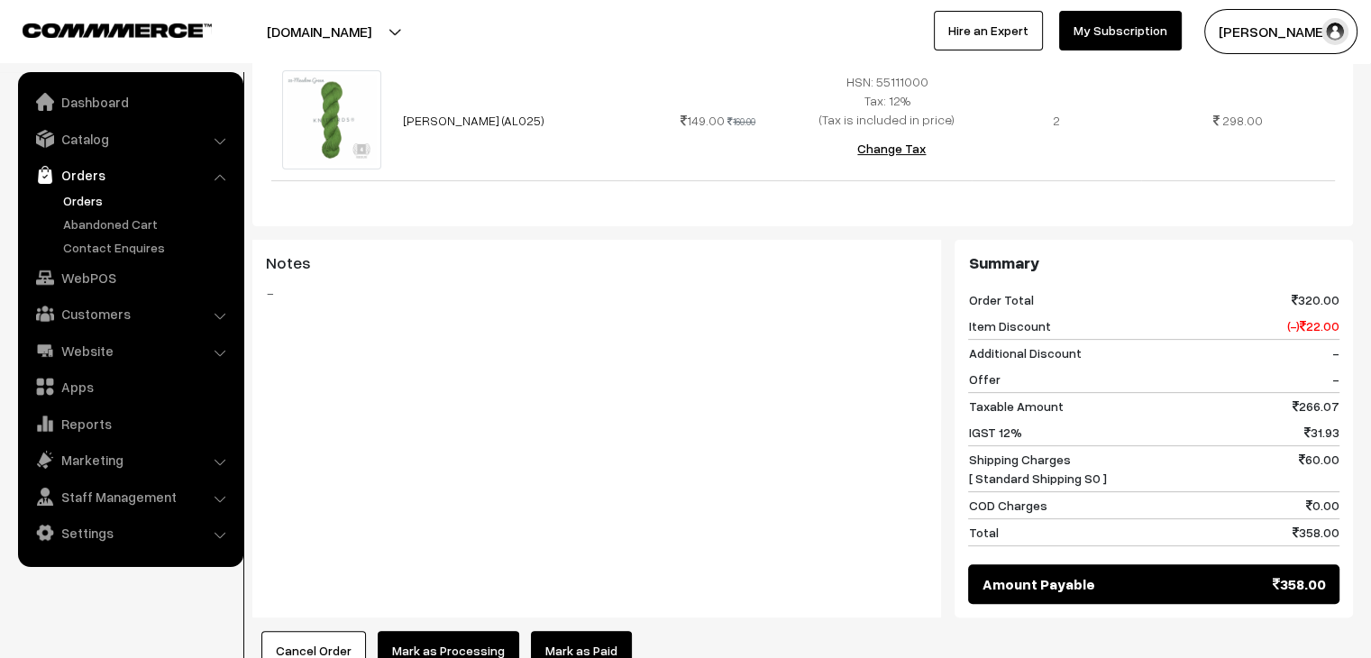
click at [564, 631] on link "Mark as Paid" at bounding box center [581, 651] width 101 height 40
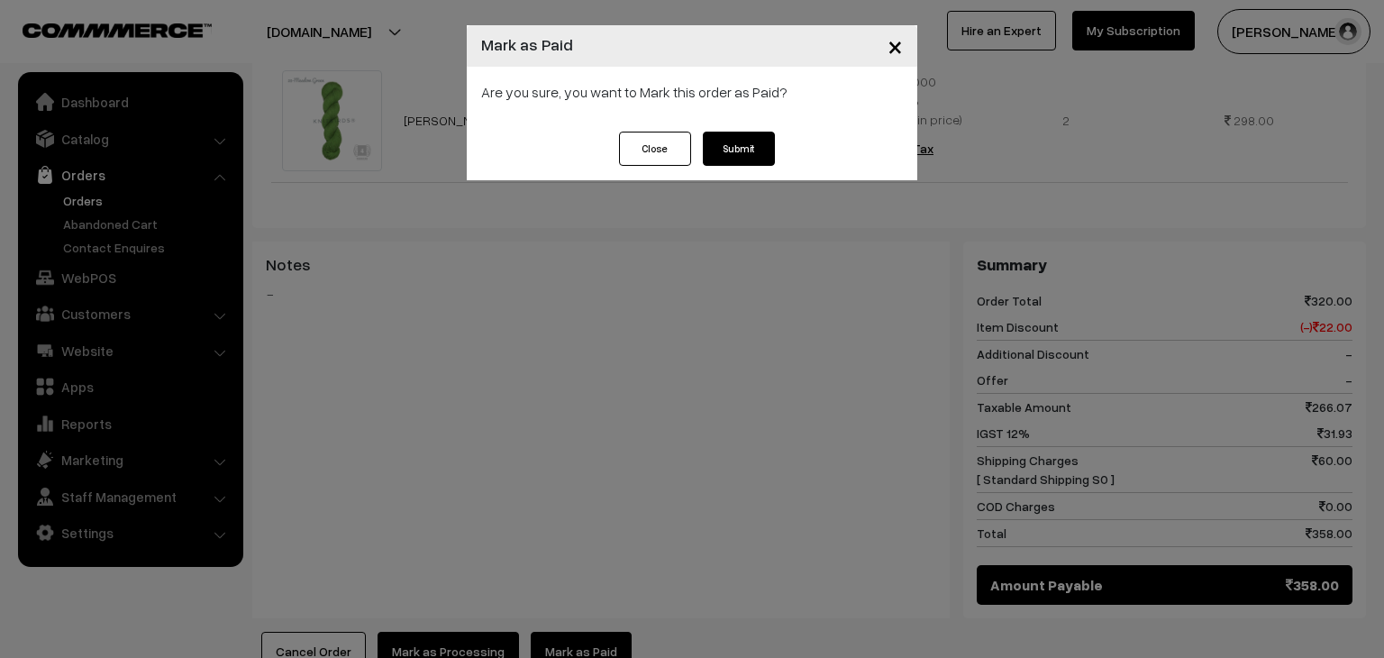
click at [728, 148] on button "Submit" at bounding box center [739, 149] width 72 height 34
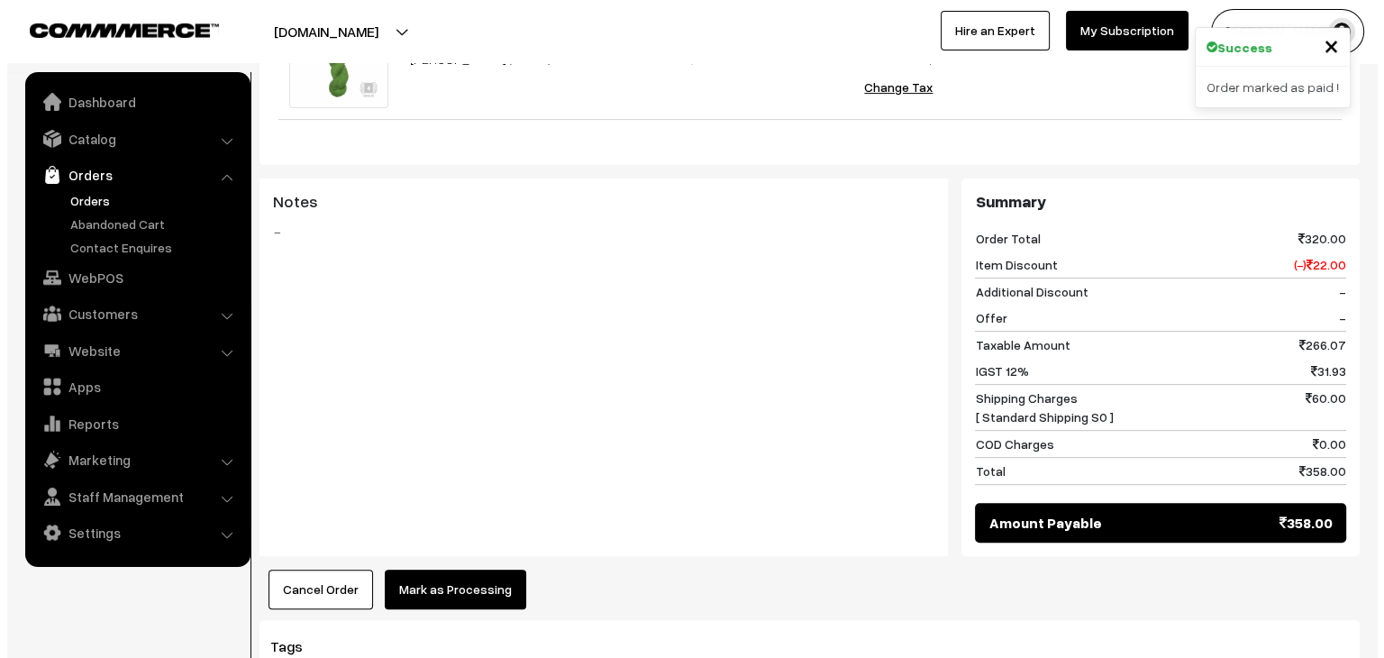
scroll to position [620, 0]
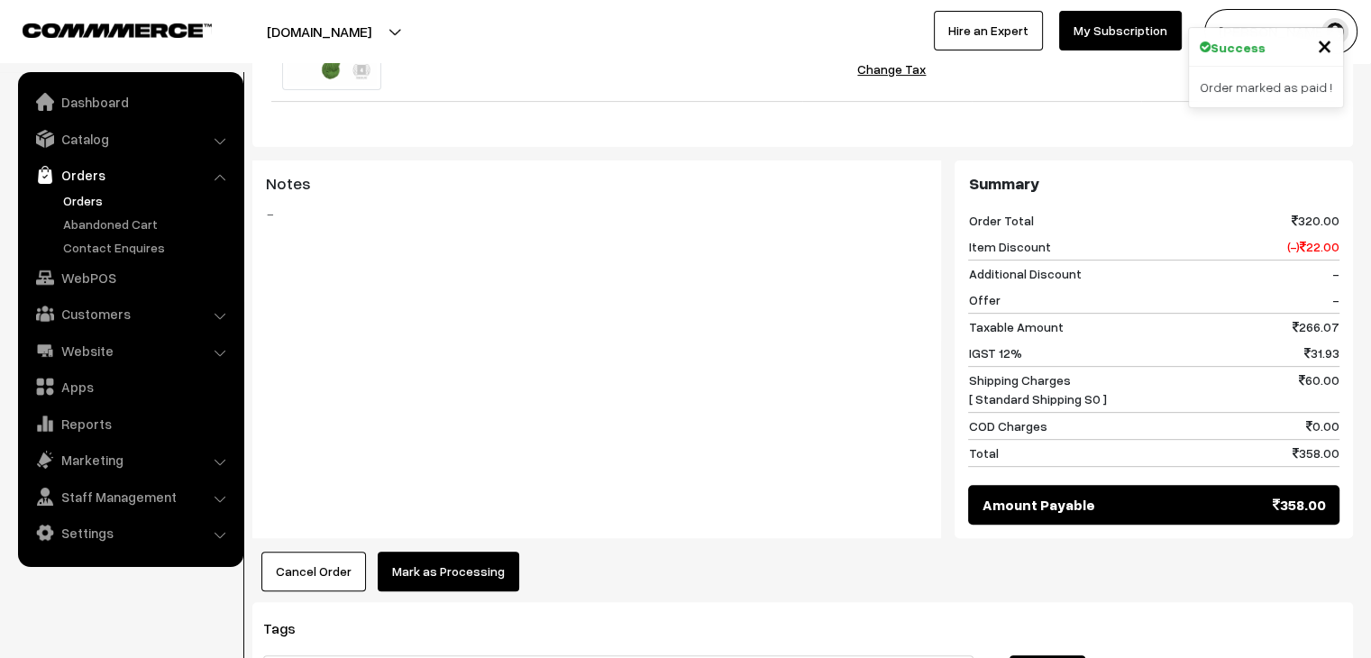
click at [460, 552] on button "Mark as Processing" at bounding box center [448, 572] width 141 height 40
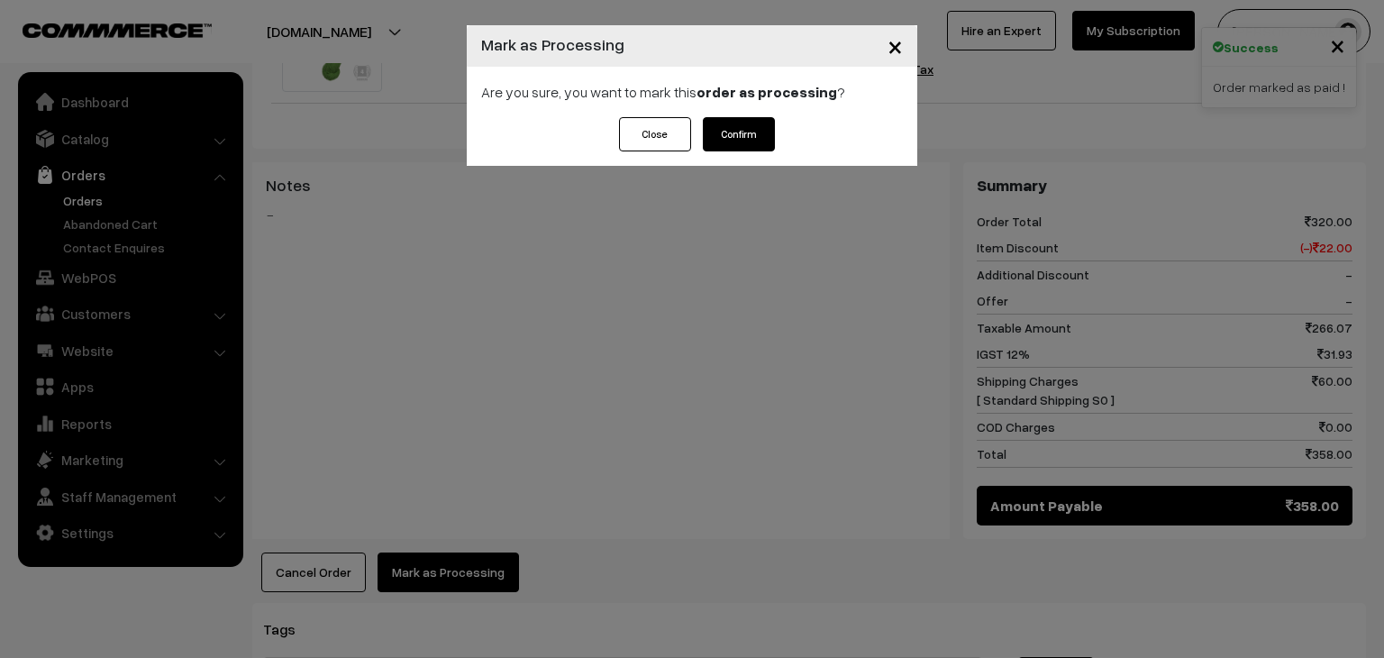
click at [729, 116] on div "Are you sure, you want to mark this order as processing ?" at bounding box center [692, 92] width 451 height 50
click at [734, 132] on button "Confirm" at bounding box center [739, 134] width 72 height 34
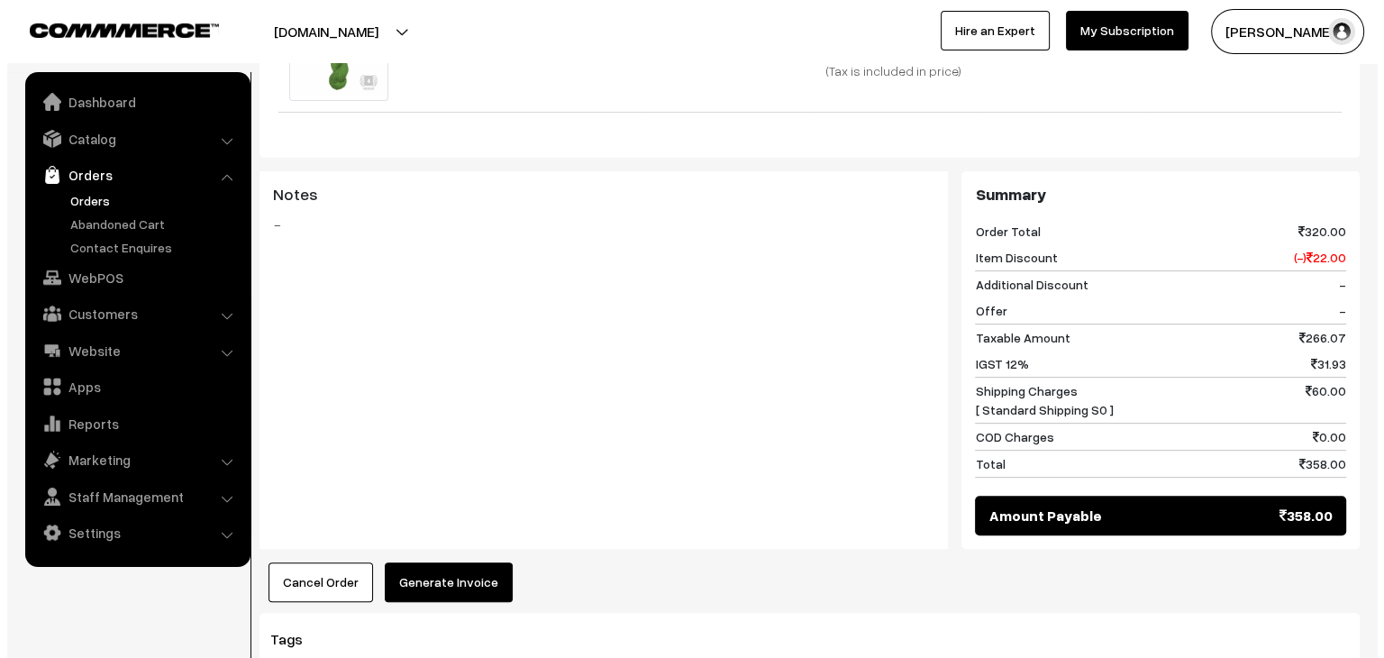
scroll to position [612, 0]
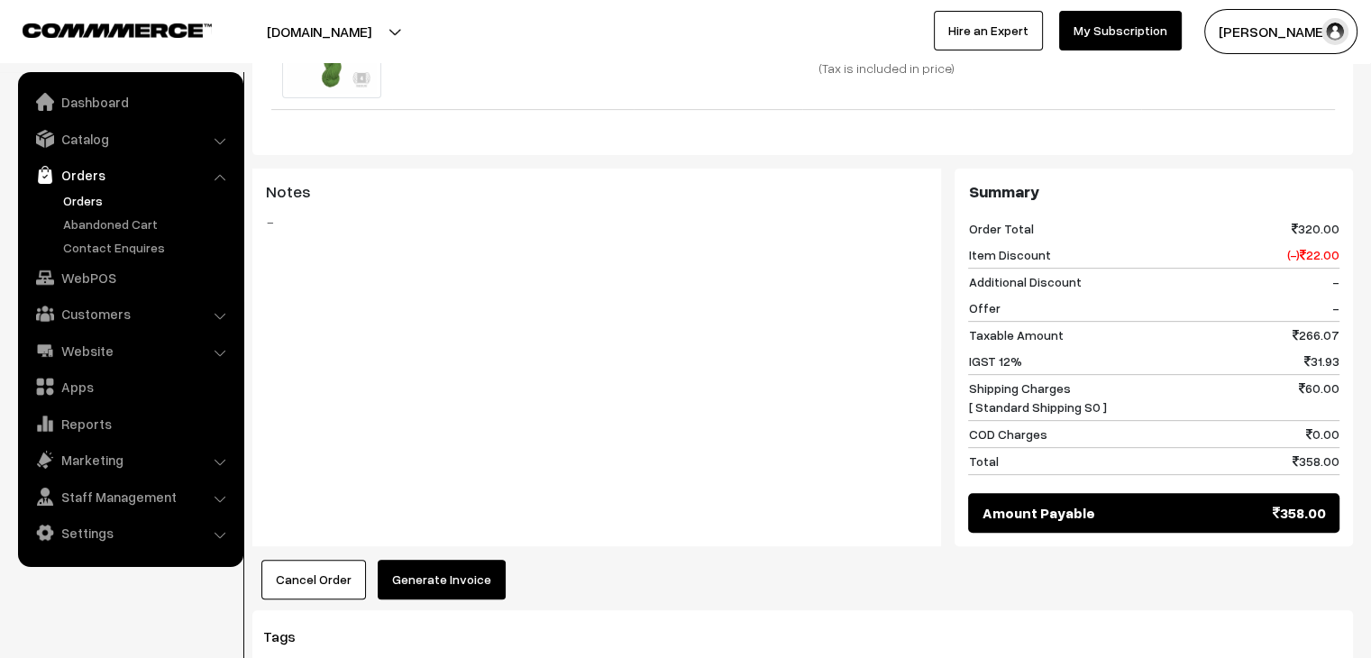
click at [447, 560] on button "Generate Invoice" at bounding box center [442, 580] width 128 height 40
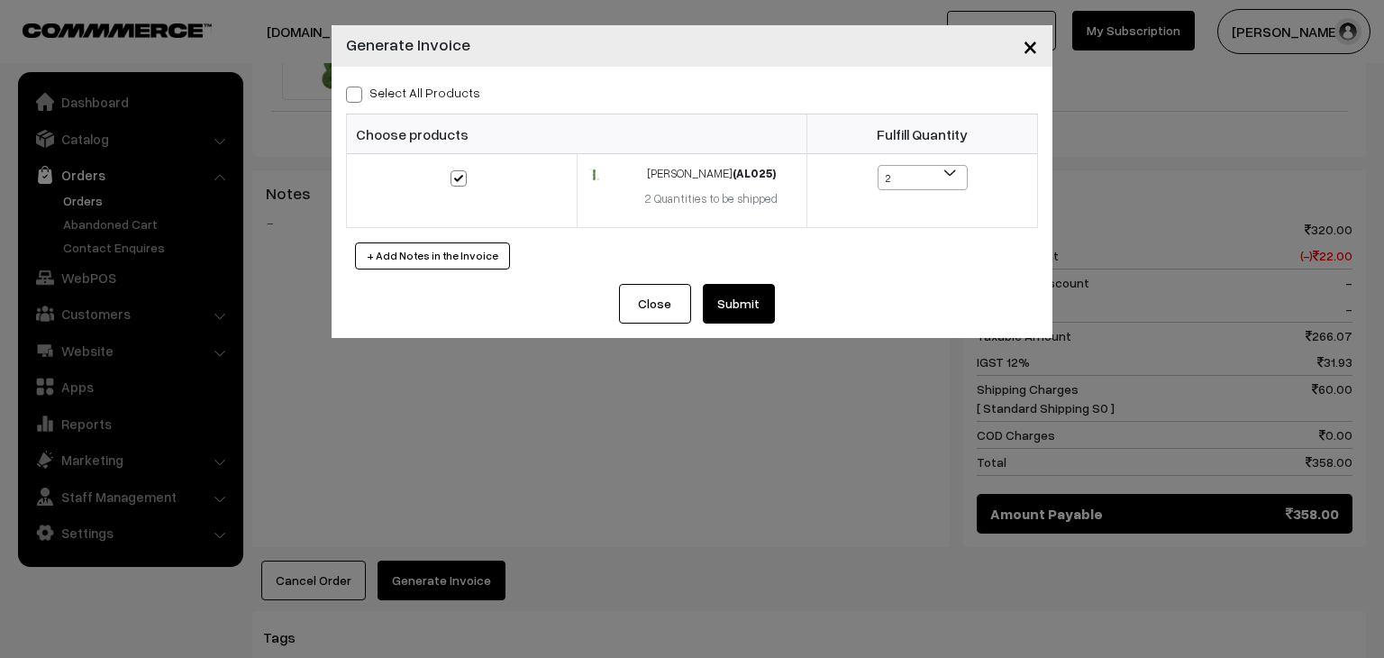
click at [385, 97] on label "Select All Products" at bounding box center [413, 92] width 134 height 19
click at [358, 97] on input "Select All Products" at bounding box center [352, 92] width 12 height 12
checkbox input "true"
click at [727, 302] on button "Submit" at bounding box center [739, 304] width 72 height 40
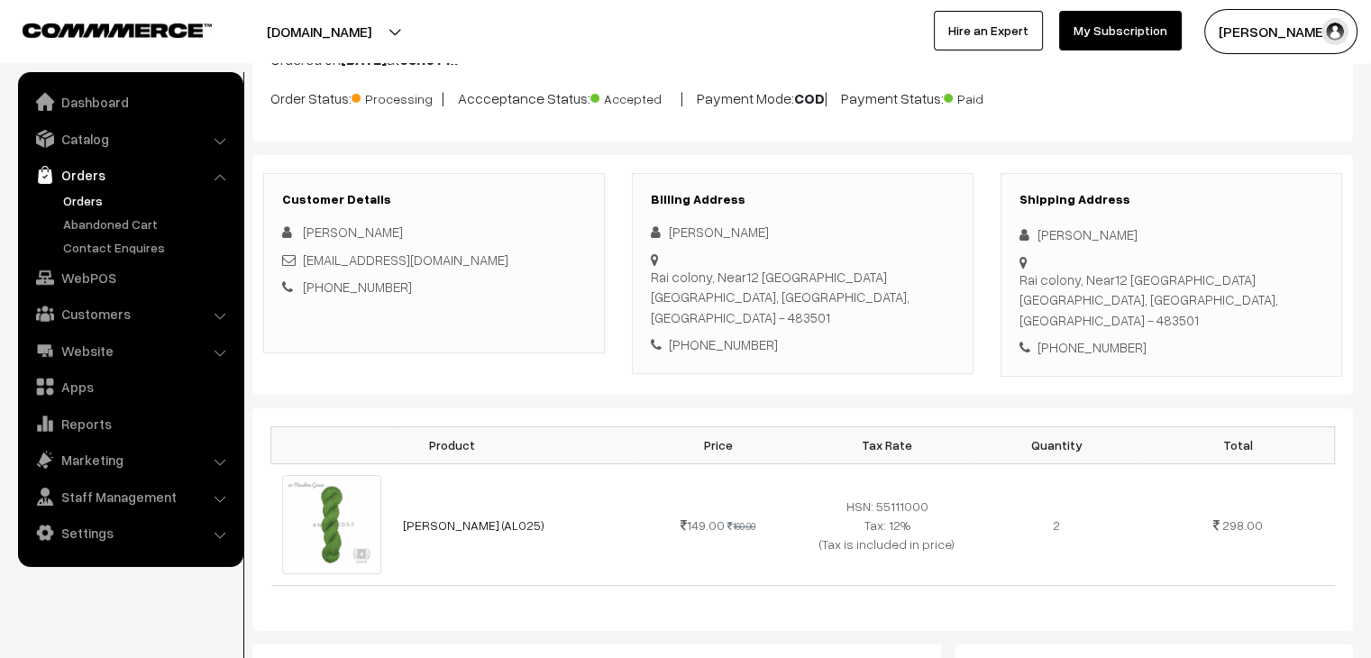
click at [83, 196] on link "Orders" at bounding box center [148, 200] width 178 height 19
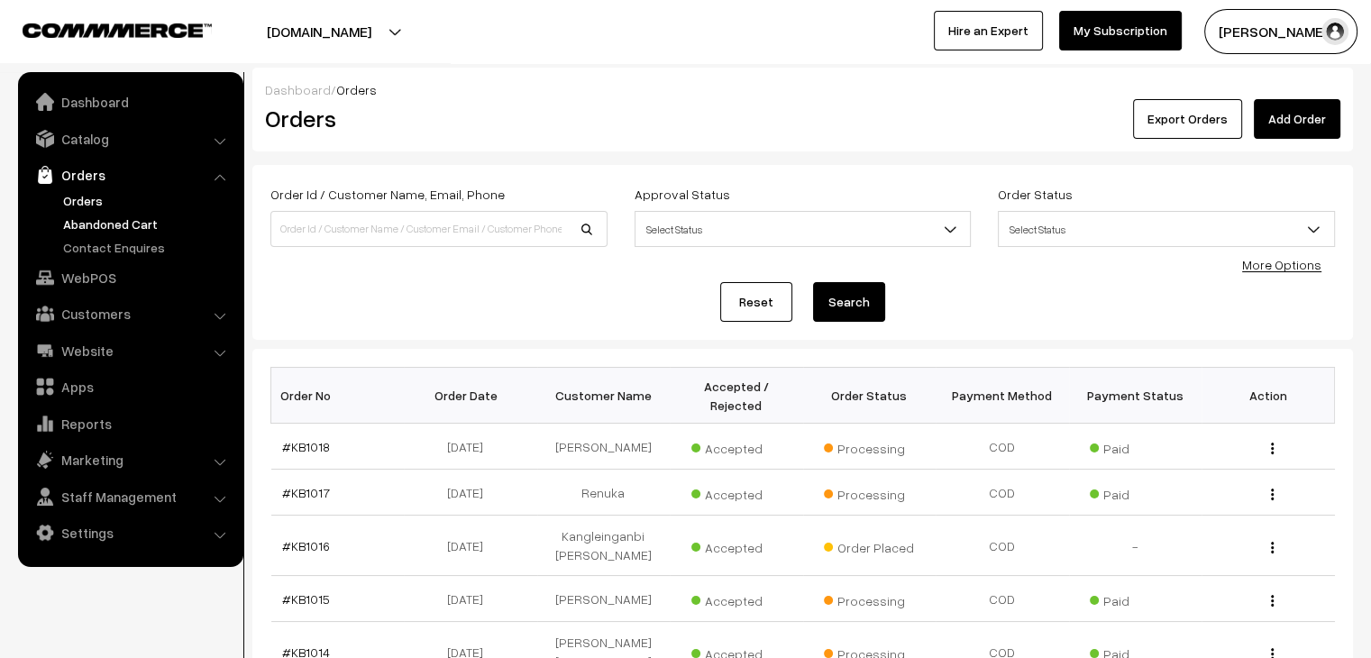
click at [105, 225] on link "Abandoned Cart" at bounding box center [148, 223] width 178 height 19
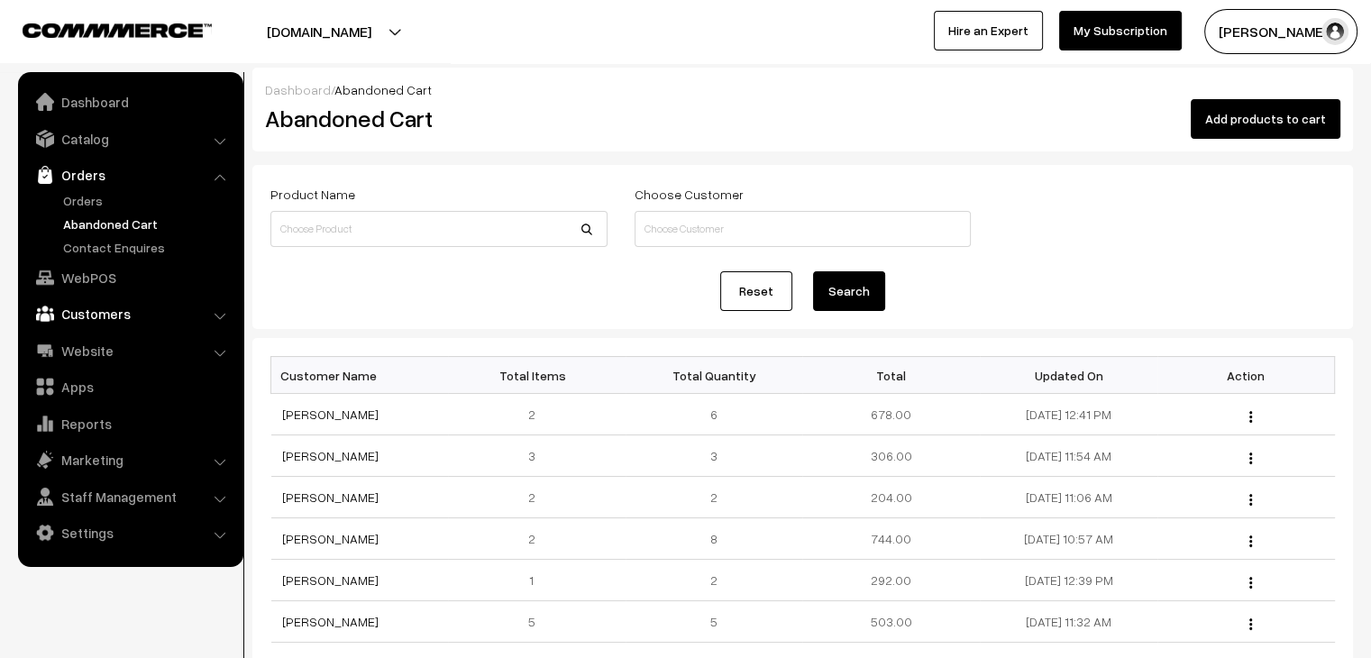
click at [96, 308] on link "Customers" at bounding box center [130, 313] width 214 height 32
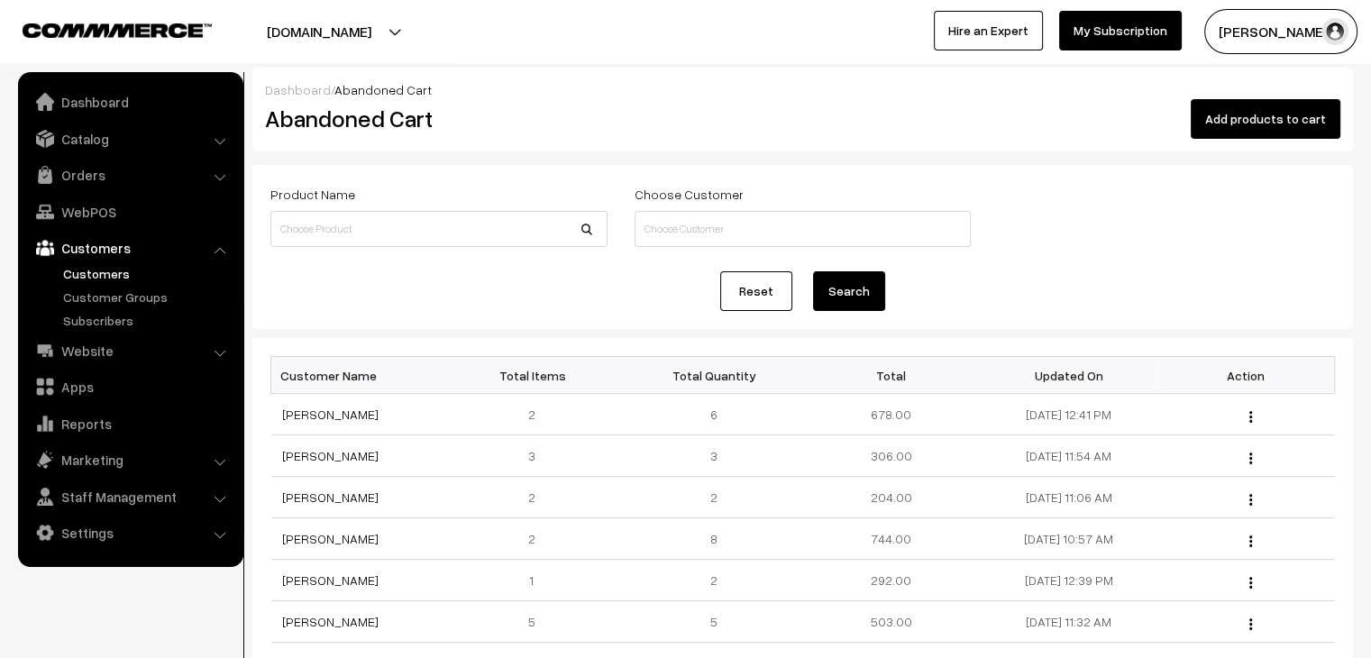
click at [96, 264] on link "Customers" at bounding box center [148, 273] width 178 height 19
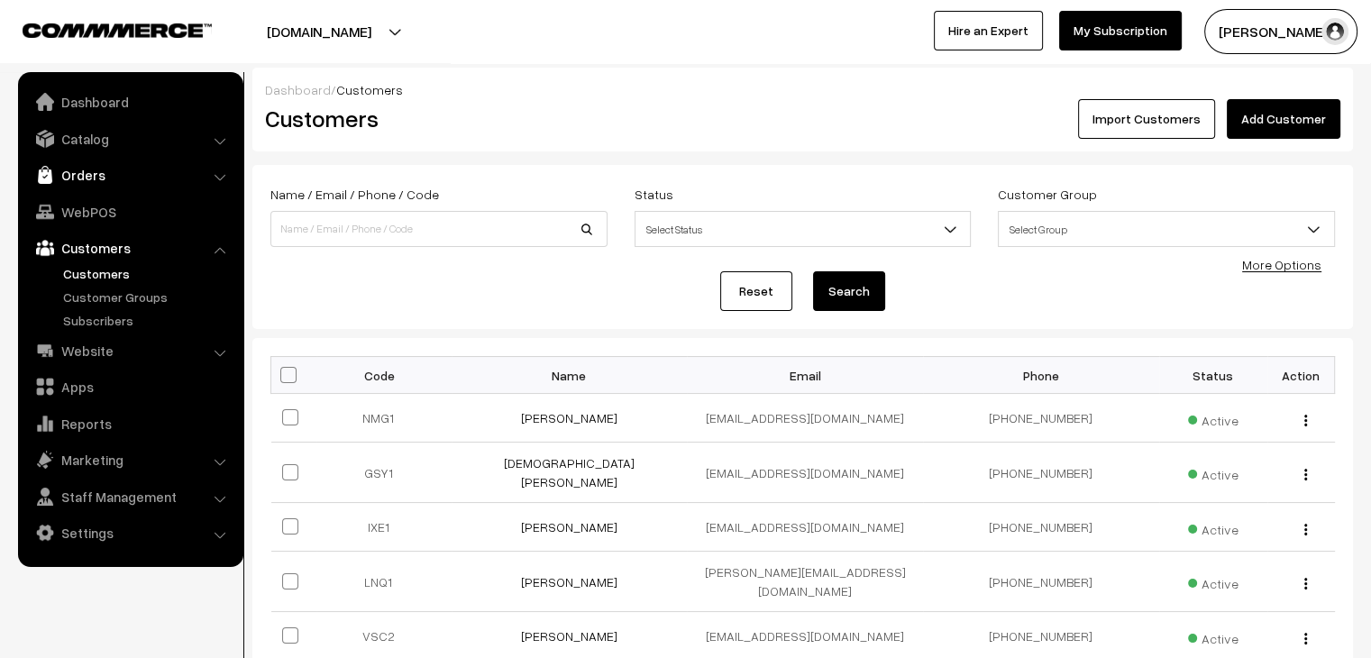
click at [87, 178] on link "Orders" at bounding box center [130, 175] width 214 height 32
click at [88, 193] on link "Orders" at bounding box center [148, 200] width 178 height 19
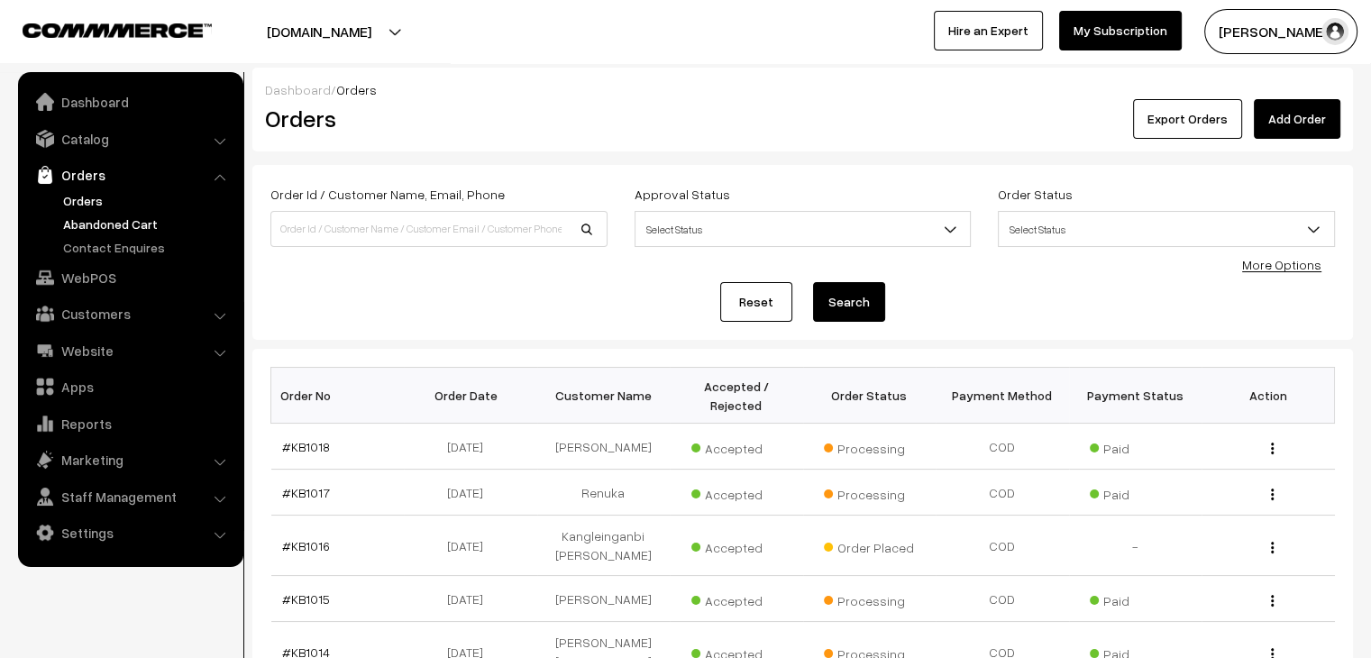
click at [125, 224] on link "Abandoned Cart" at bounding box center [148, 223] width 178 height 19
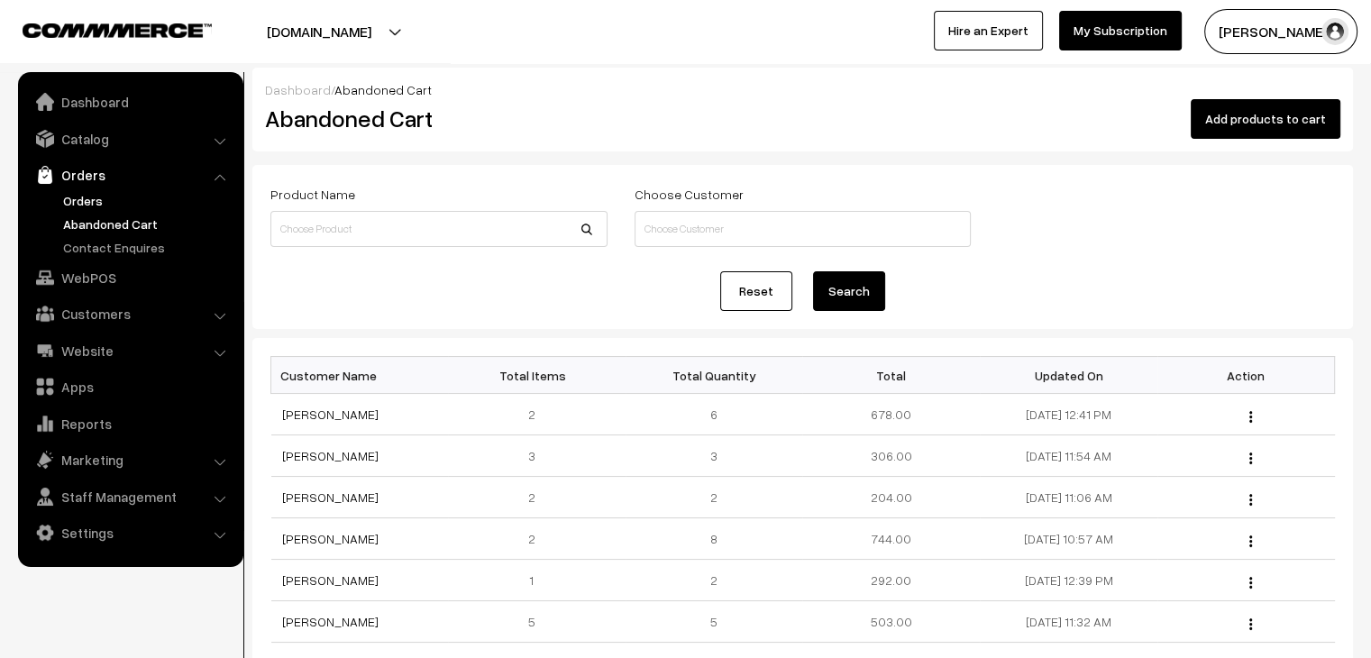
click at [103, 198] on link "Orders" at bounding box center [148, 200] width 178 height 19
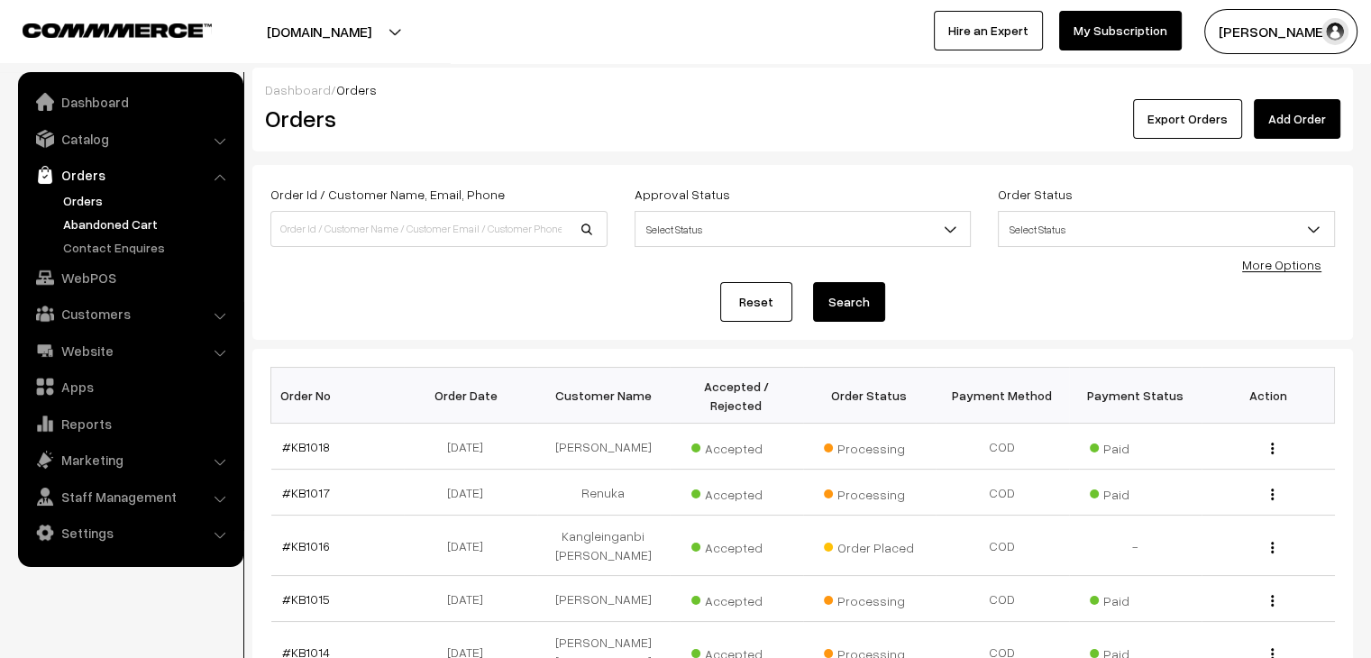
click at [137, 223] on link "Abandoned Cart" at bounding box center [148, 223] width 178 height 19
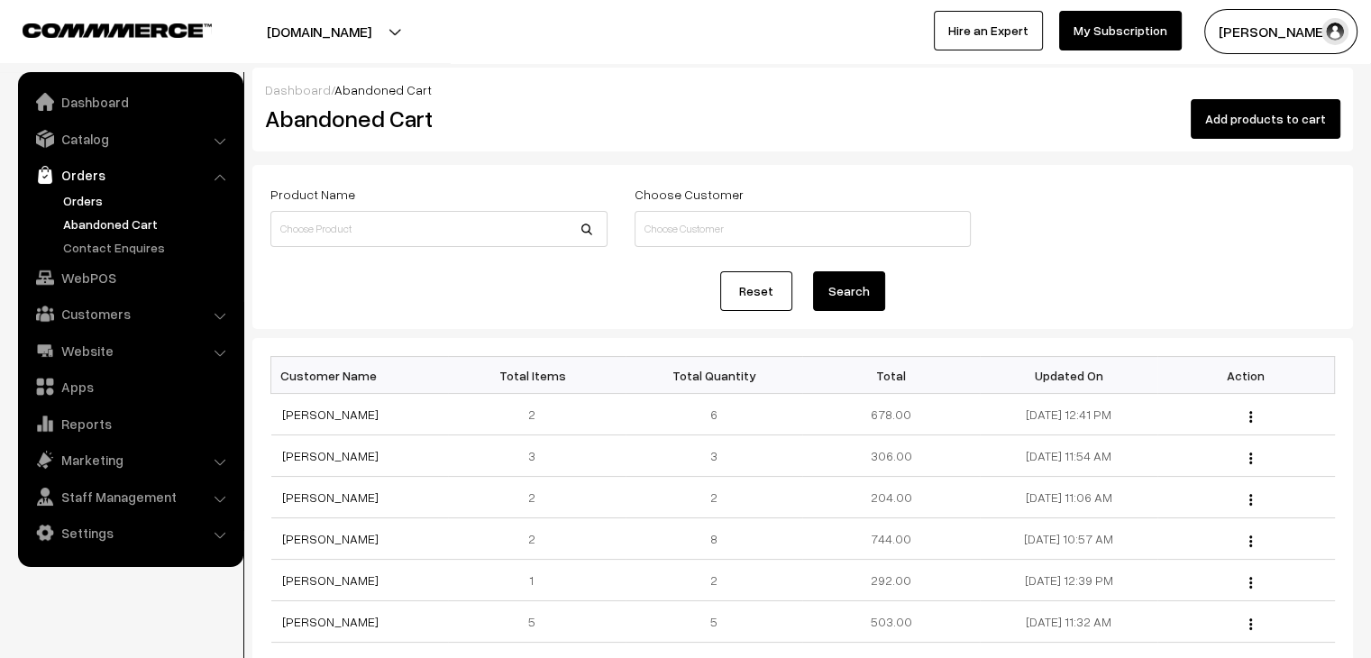
click at [78, 196] on link "Orders" at bounding box center [148, 200] width 178 height 19
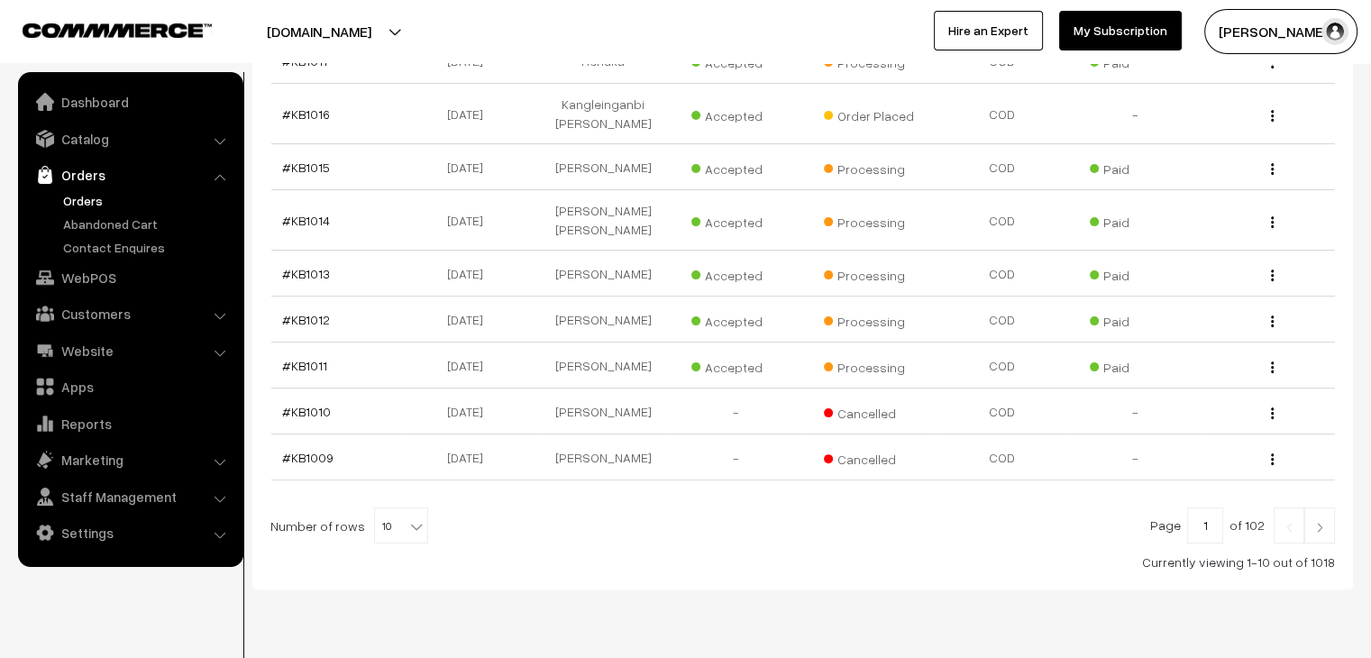
scroll to position [411, 0]
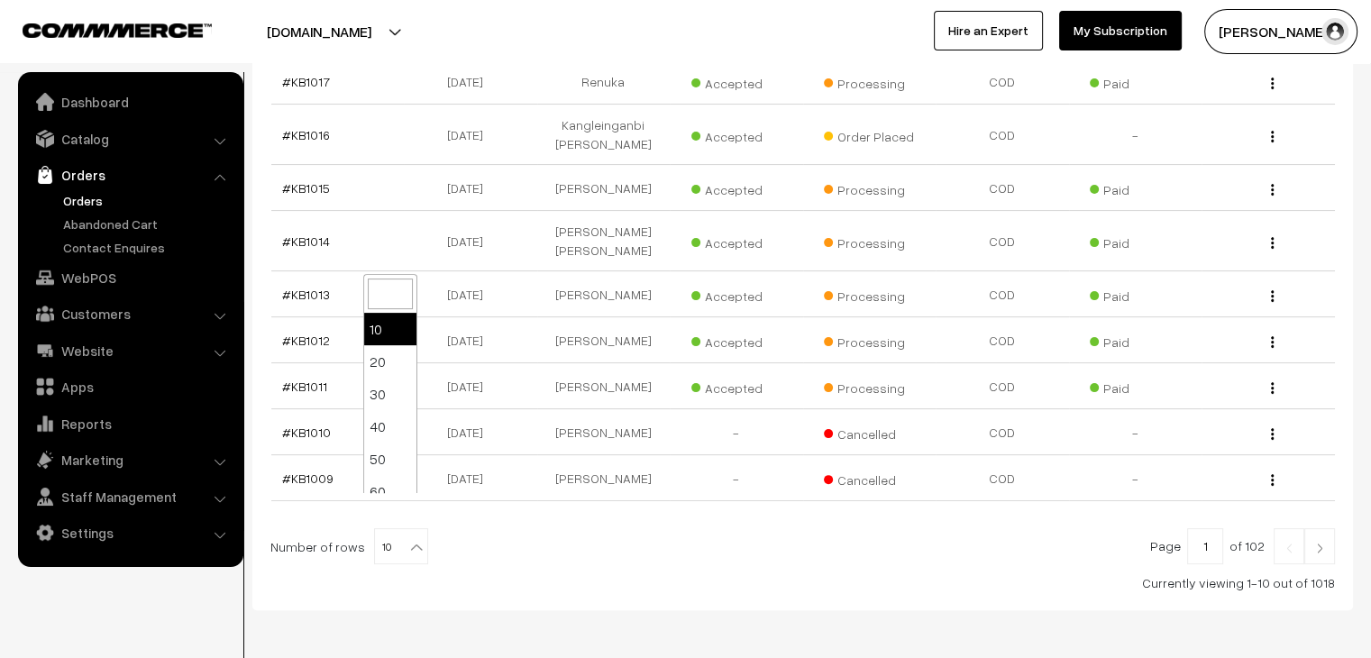
click at [407, 538] on b at bounding box center [416, 547] width 18 height 18
select select "90"
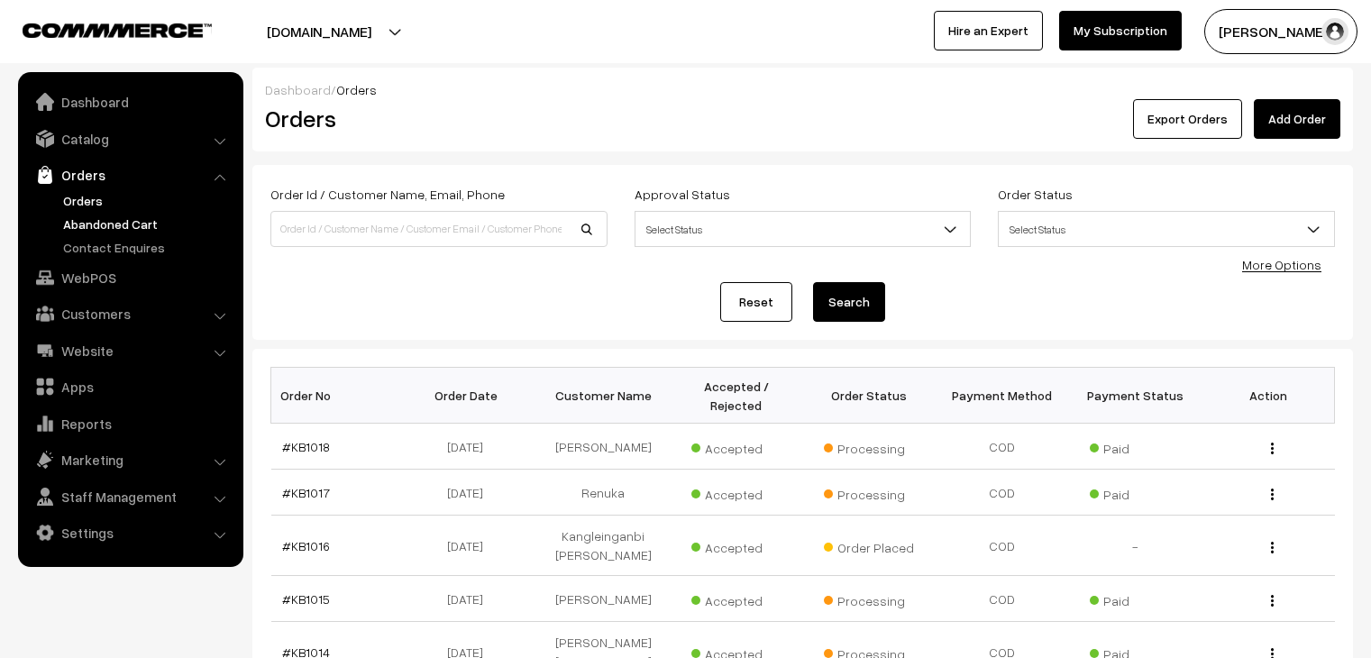
click at [101, 223] on link "Abandoned Cart" at bounding box center [148, 223] width 178 height 19
click at [138, 217] on link "Abandoned Cart" at bounding box center [148, 223] width 178 height 19
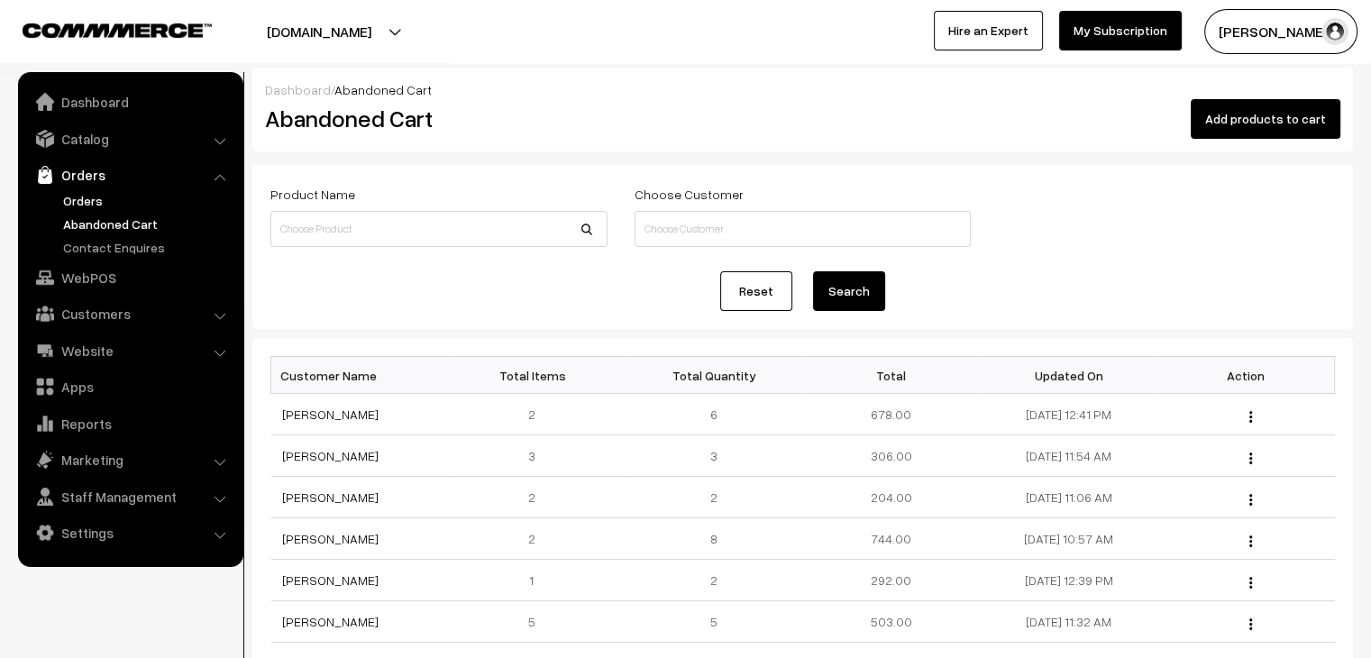
click at [111, 207] on link "Orders" at bounding box center [148, 200] width 178 height 19
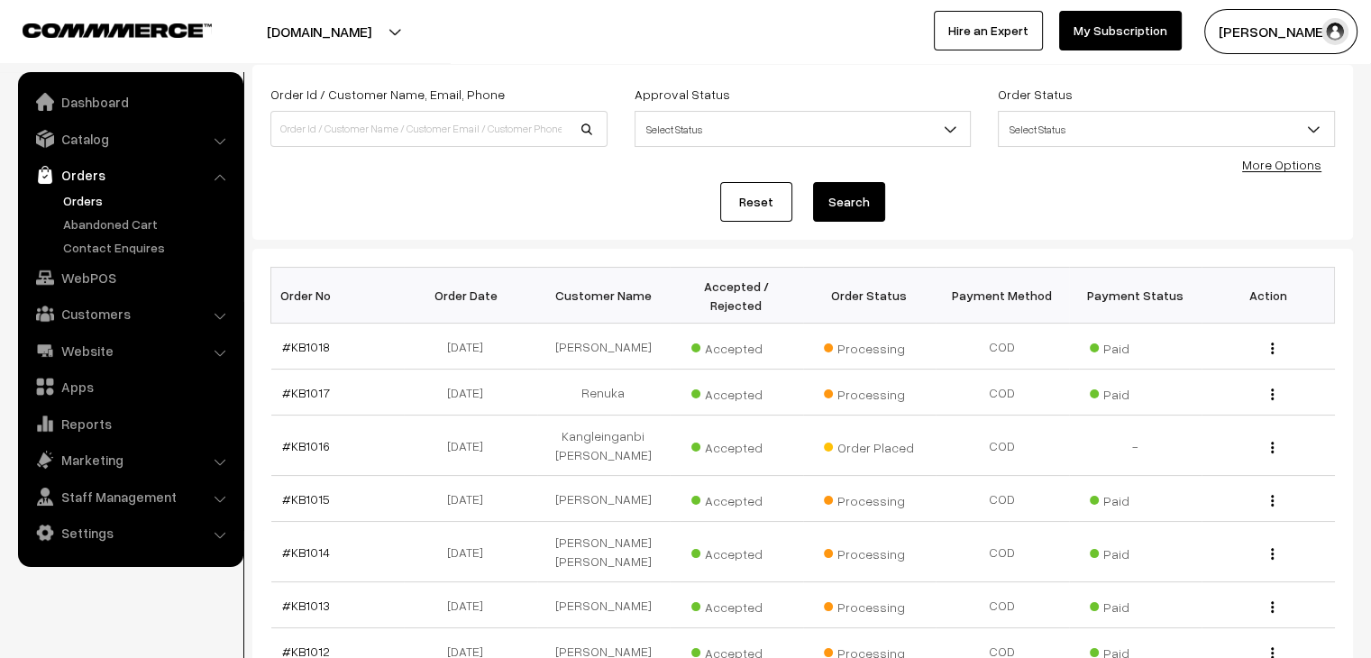
scroll to position [101, 0]
